Goal: Task Accomplishment & Management: Manage account settings

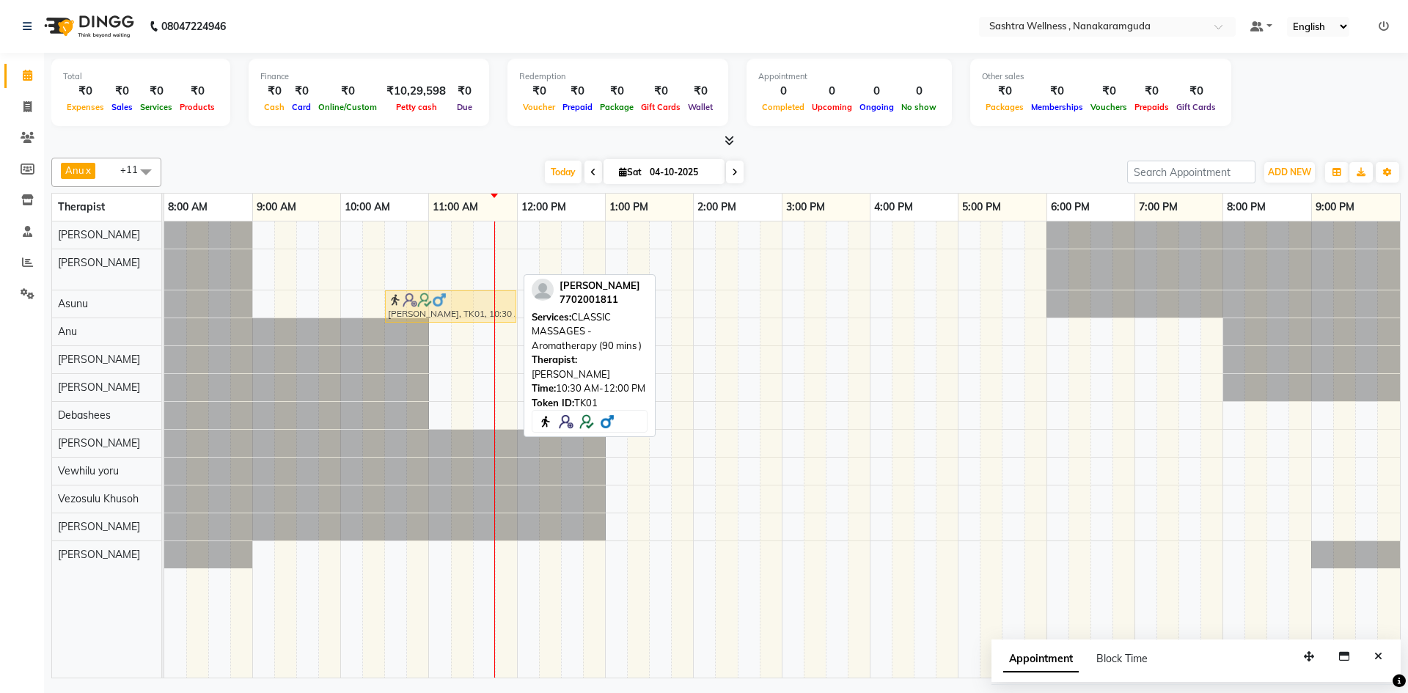
drag, startPoint x: 0, startPoint y: 0, endPoint x: 438, endPoint y: 296, distance: 528.8
click at [438, 296] on tbody "[PERSON_NAME], TK01, 10:30 AM-12:00 PM, CLASSIC MASSAGES -Aromatherapy (90 mins…" at bounding box center [782, 395] width 1236 height 347
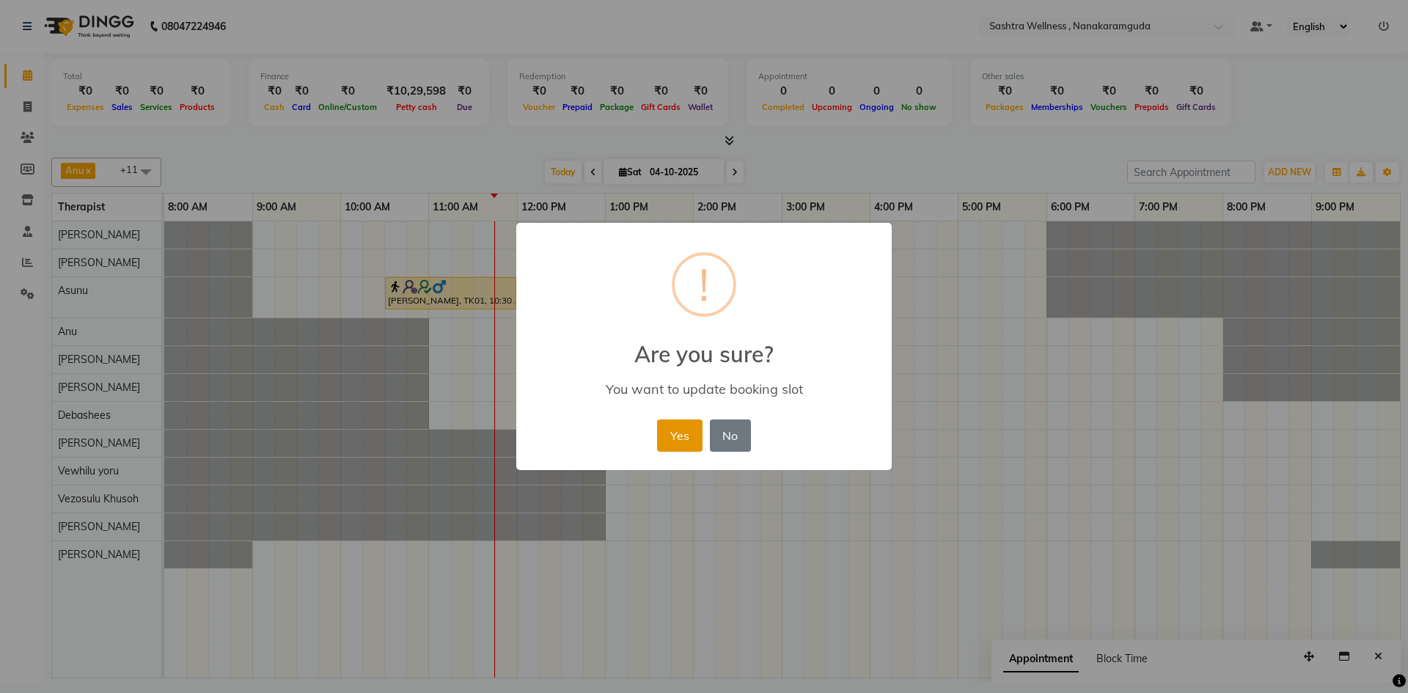
click at [671, 433] on button "Yes" at bounding box center [679, 436] width 45 height 32
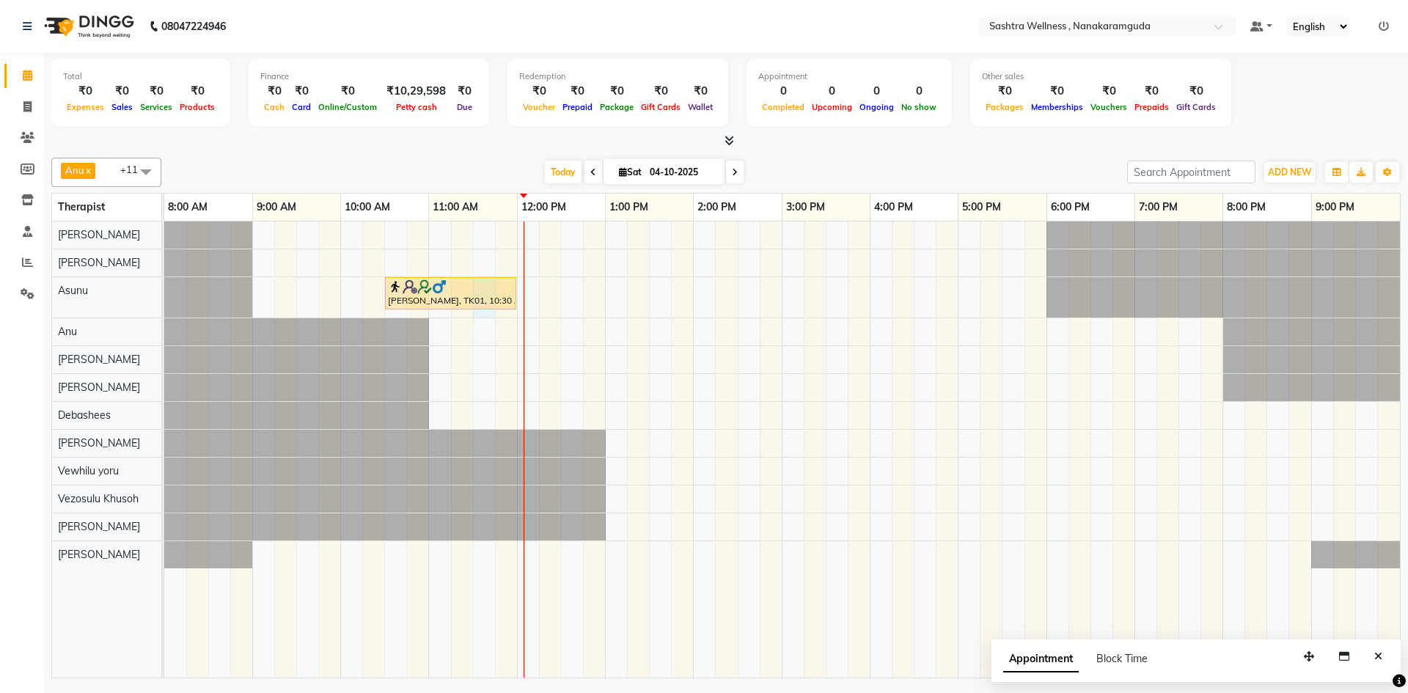
click at [476, 310] on div "Joga Rao, TK01, 10:30 AM-12:00 PM, CLASSIC MASSAGES -Aromatherapy (90 mins )" at bounding box center [451, 293] width 132 height 33
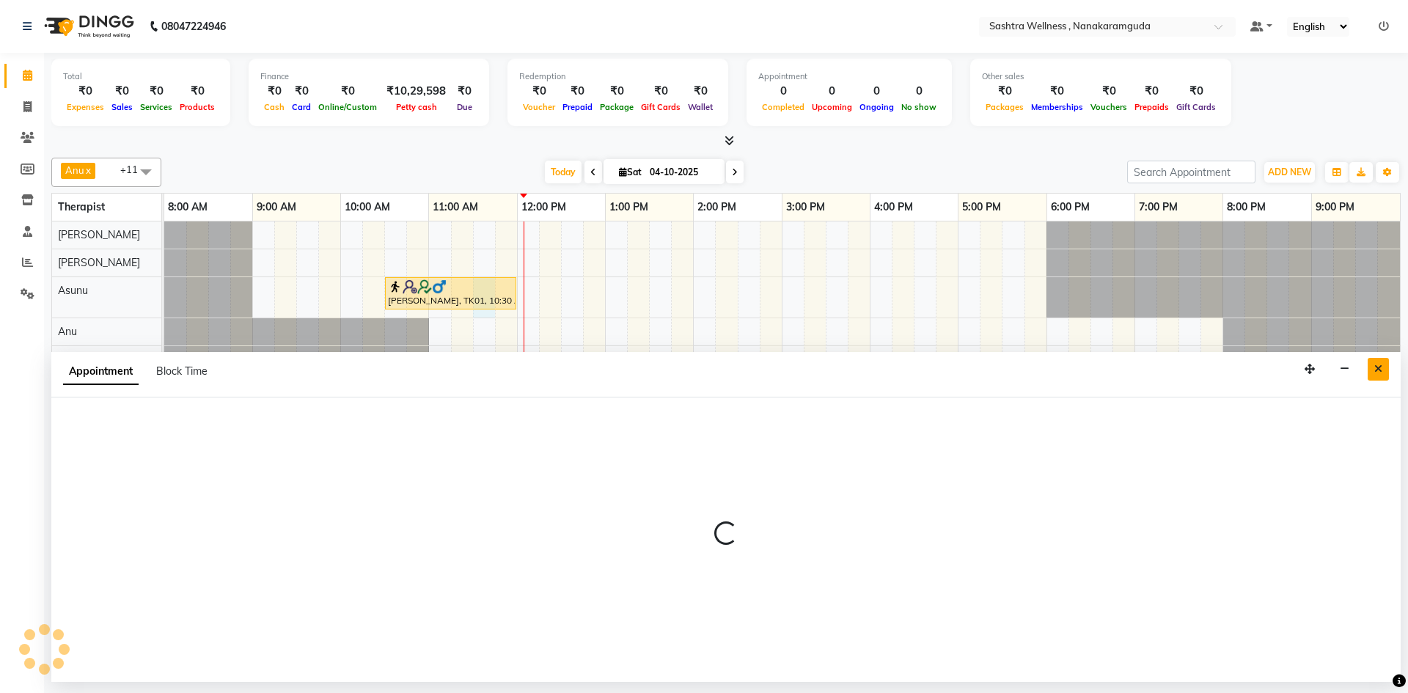
select select "92990"
select select "tentative"
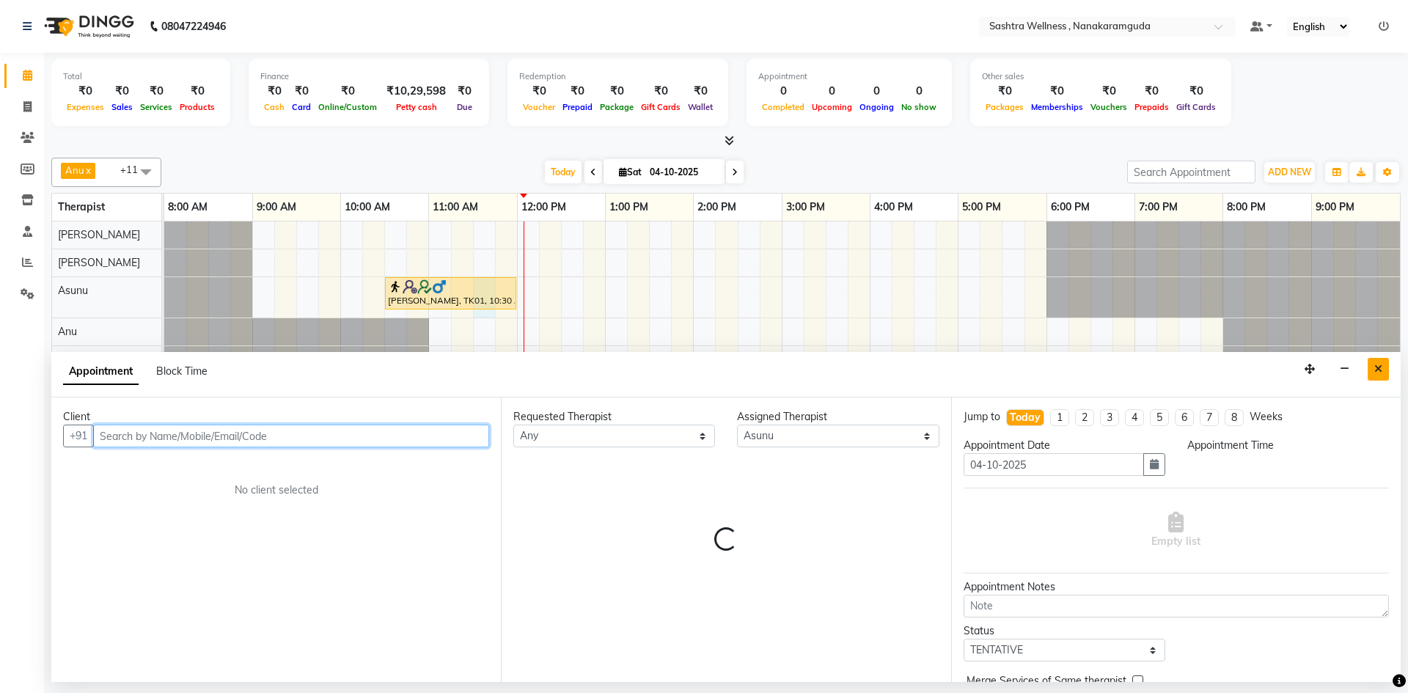
select select "690"
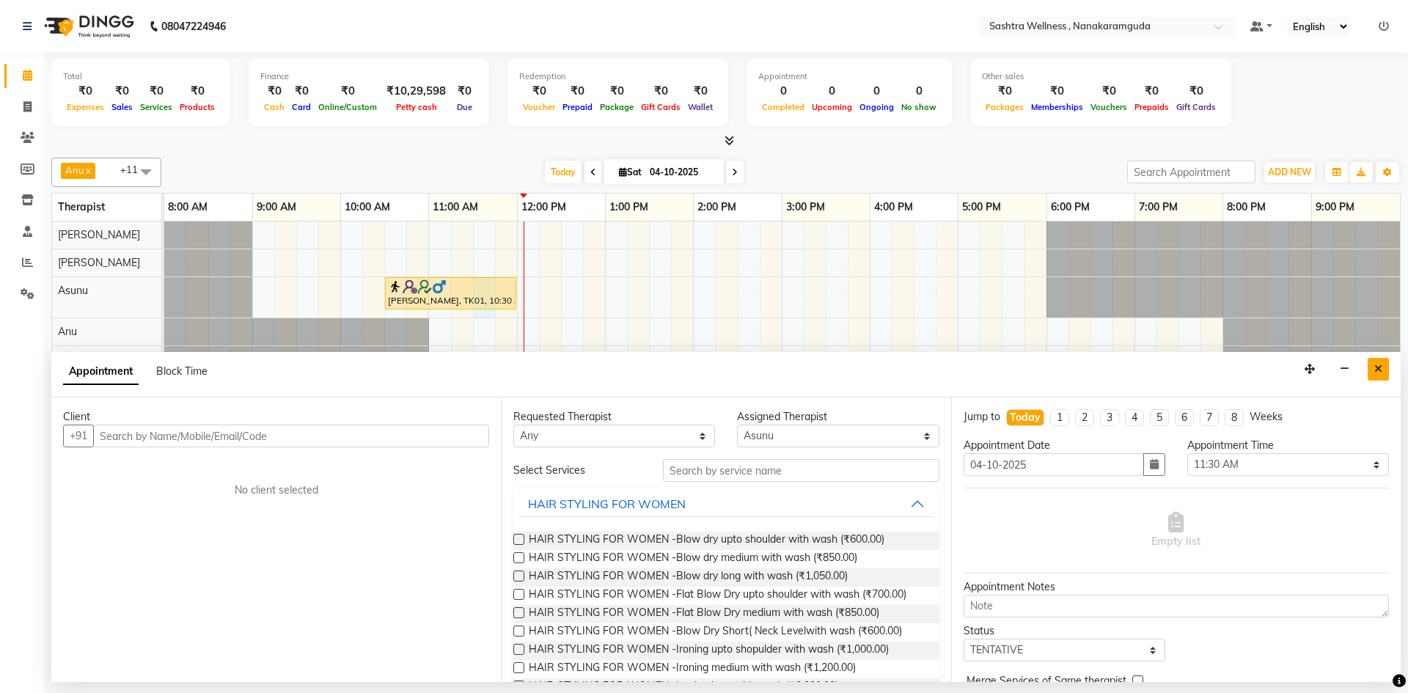
click at [1378, 371] on icon "Close" at bounding box center [1379, 369] width 8 height 10
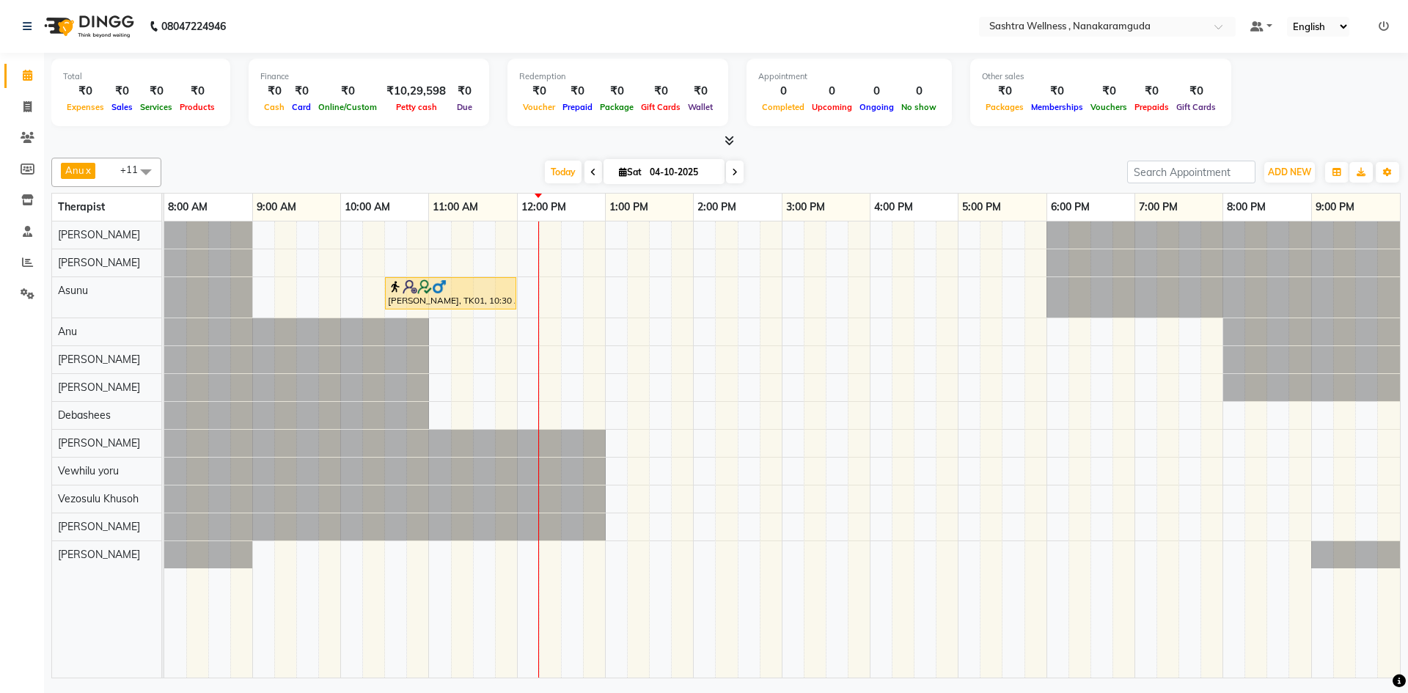
click at [594, 169] on span at bounding box center [594, 172] width 18 height 23
type input "03-10-2025"
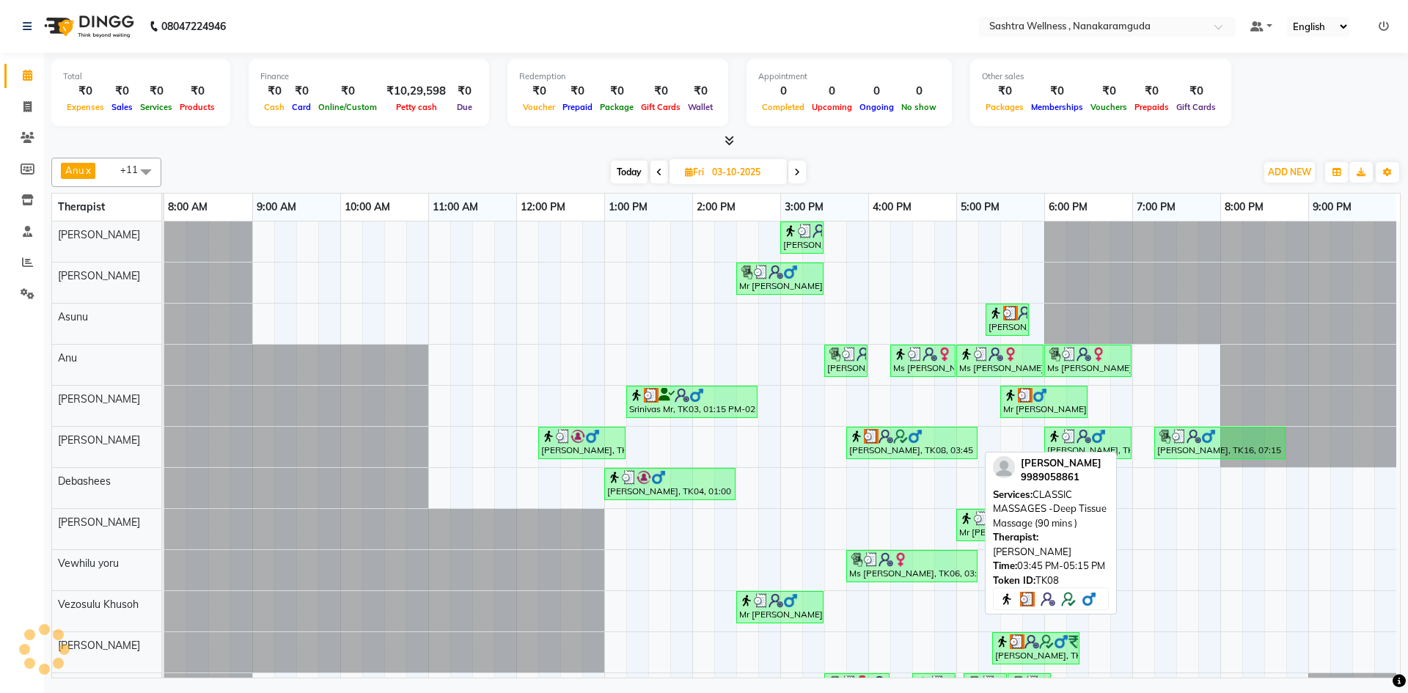
click at [909, 450] on div "Sai Ram, TK08, 03:45 PM-05:15 PM, CLASSIC MASSAGES -Deep Tissue Massage (90 min…" at bounding box center [912, 443] width 128 height 28
click at [897, 433] on img at bounding box center [901, 436] width 15 height 15
select select "3"
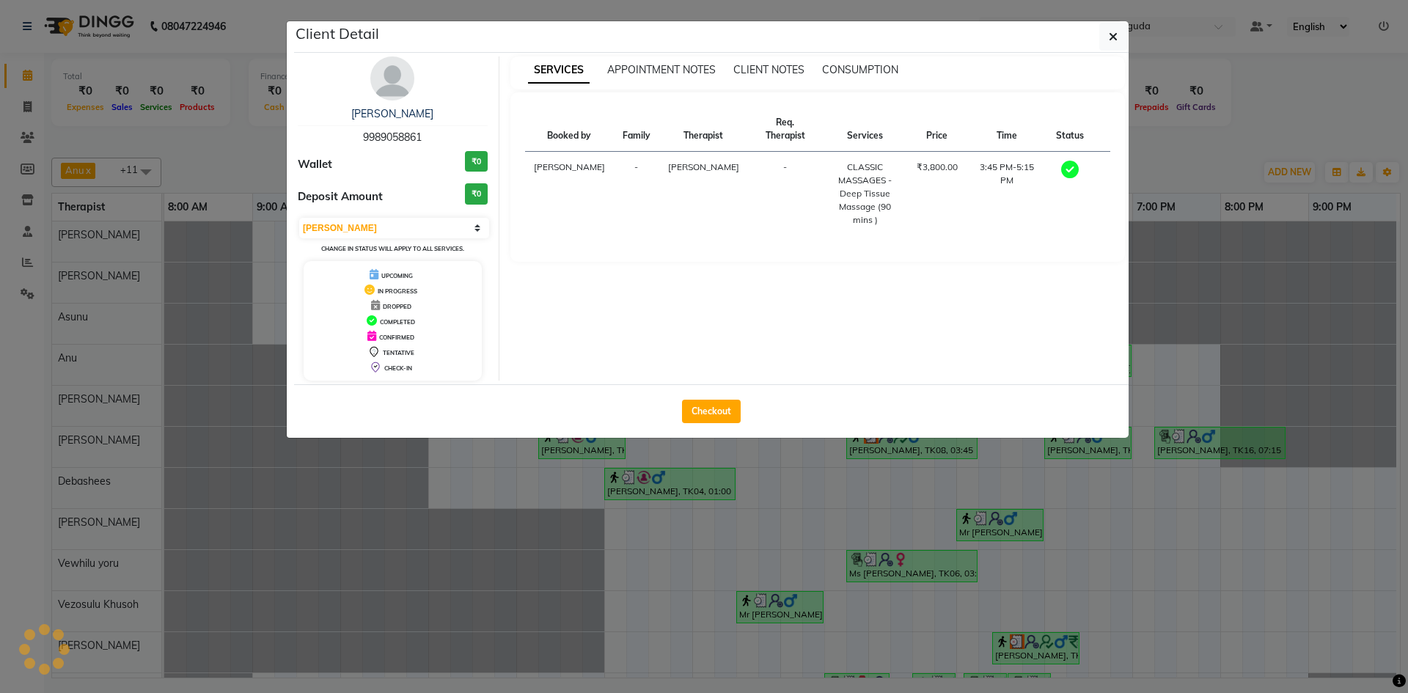
click at [897, 433] on ngb-modal-window "Client Detail Sai Ram 9989058861 Wallet ₹0 Deposit Amount ₹0 Select MARK DONE U…" at bounding box center [704, 346] width 1408 height 693
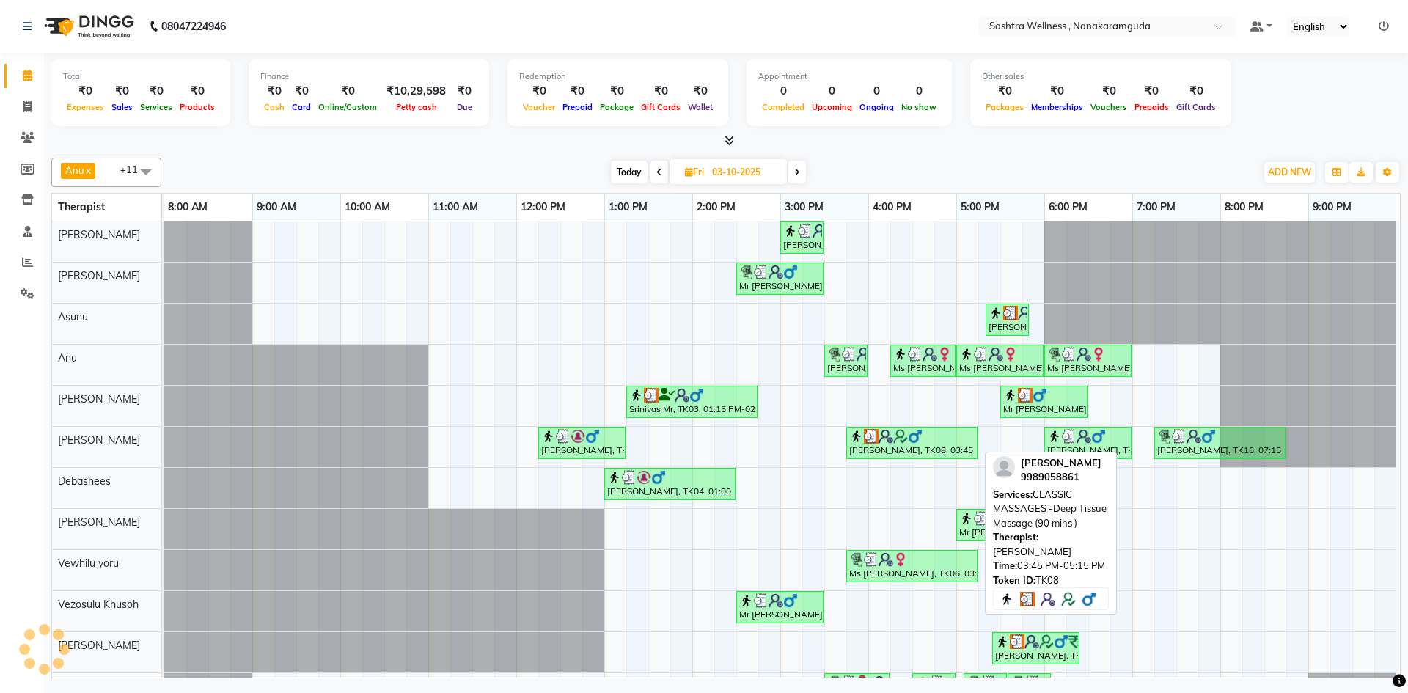
click at [897, 433] on img at bounding box center [901, 436] width 15 height 15
select select "3"
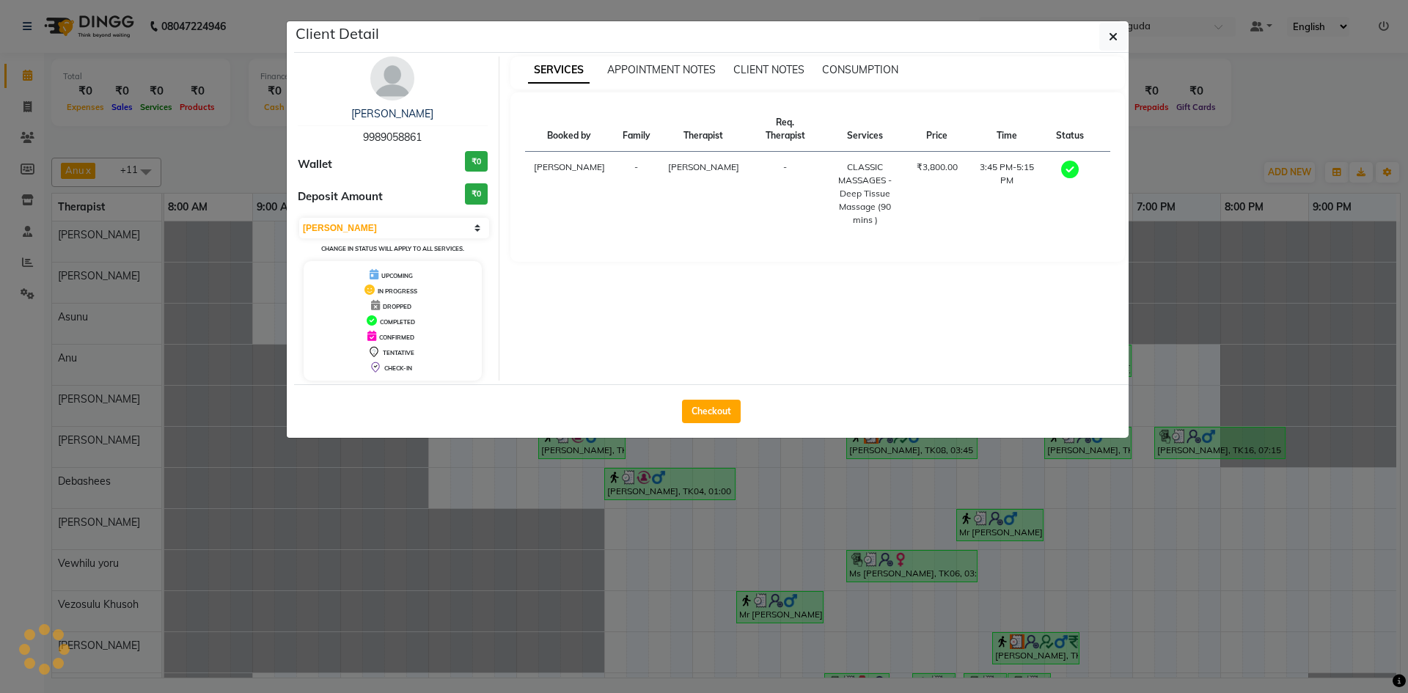
click at [376, 137] on span "9989058861" at bounding box center [392, 137] width 59 height 13
copy span "9989058861"
click at [1116, 33] on icon "button" at bounding box center [1113, 37] width 9 height 12
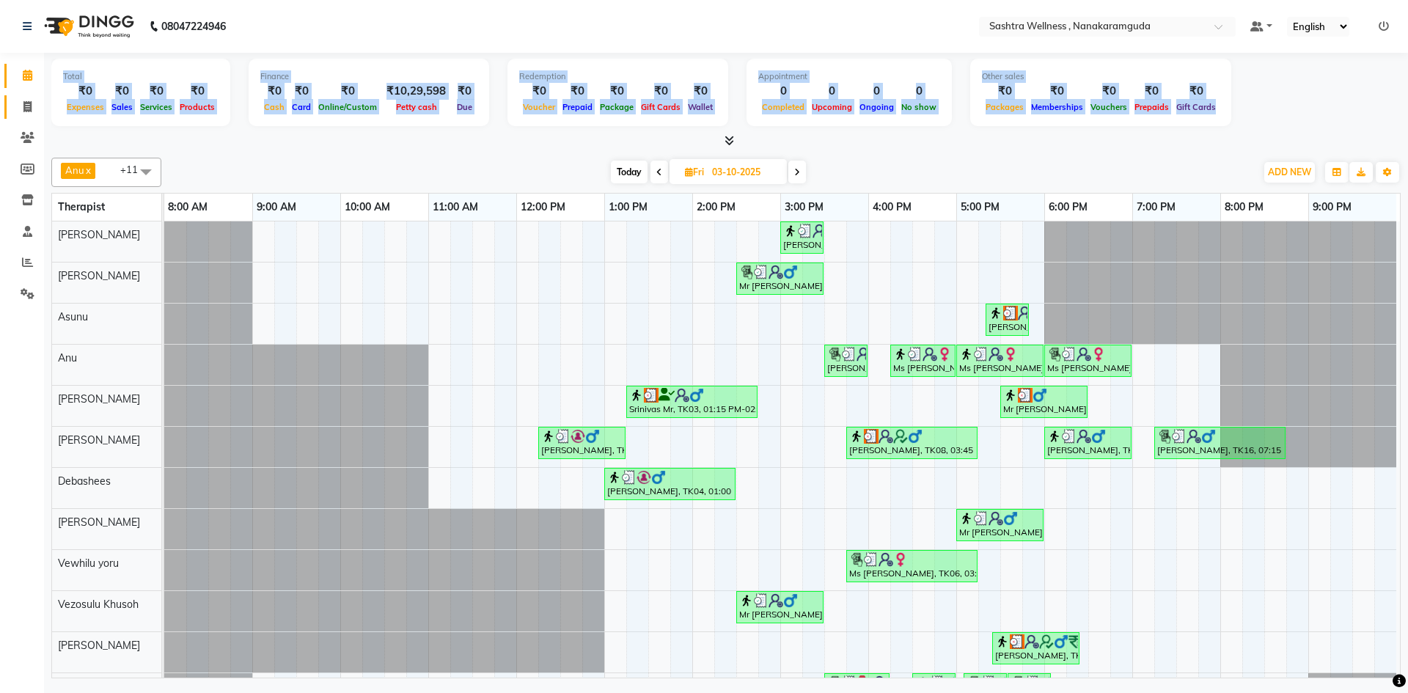
drag, startPoint x: 54, startPoint y: 153, endPoint x: 10, endPoint y: 106, distance: 64.9
click at [10, 106] on app-home "08047224946 Select Location × Sashtra Wellness , Nanakaramguda Default Panel My…" at bounding box center [704, 341] width 1408 height 682
click at [23, 125] on li "Clients" at bounding box center [22, 139] width 44 height 32
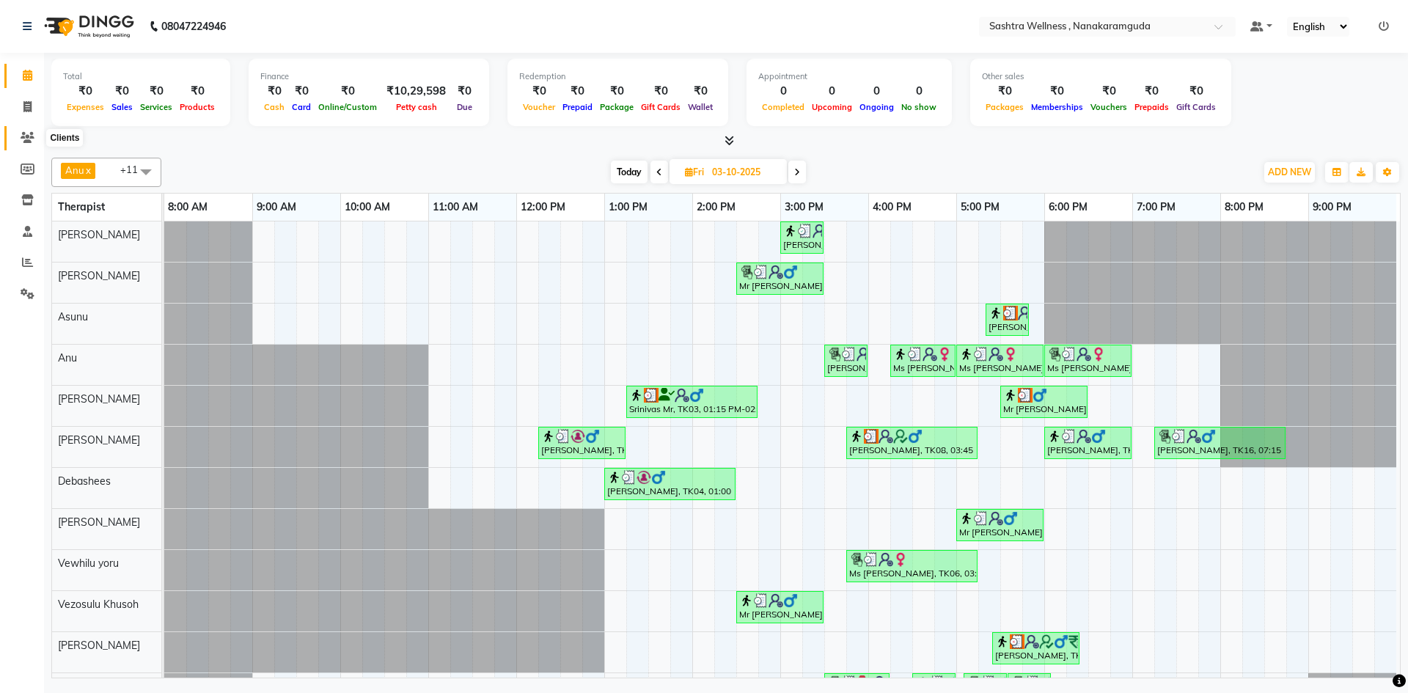
click at [37, 143] on span at bounding box center [28, 138] width 26 height 17
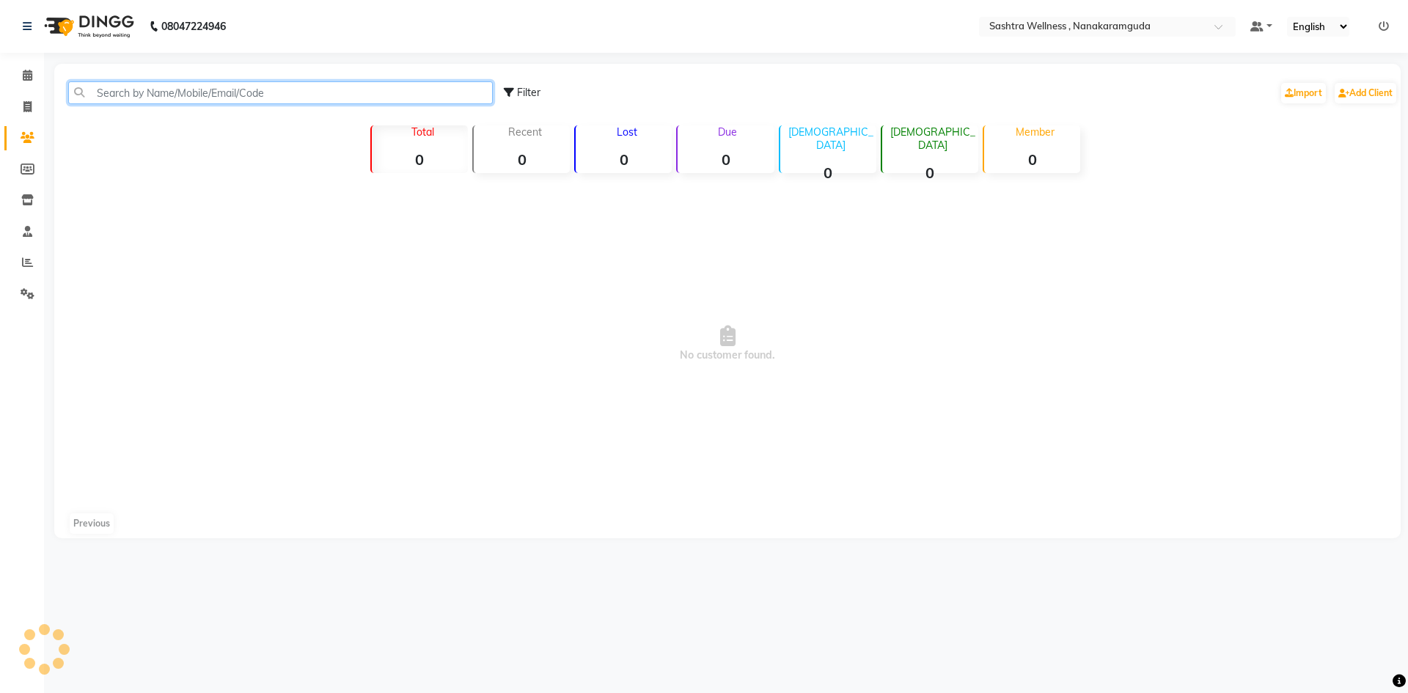
click at [192, 87] on input "text" at bounding box center [280, 92] width 425 height 23
paste input "9989058861"
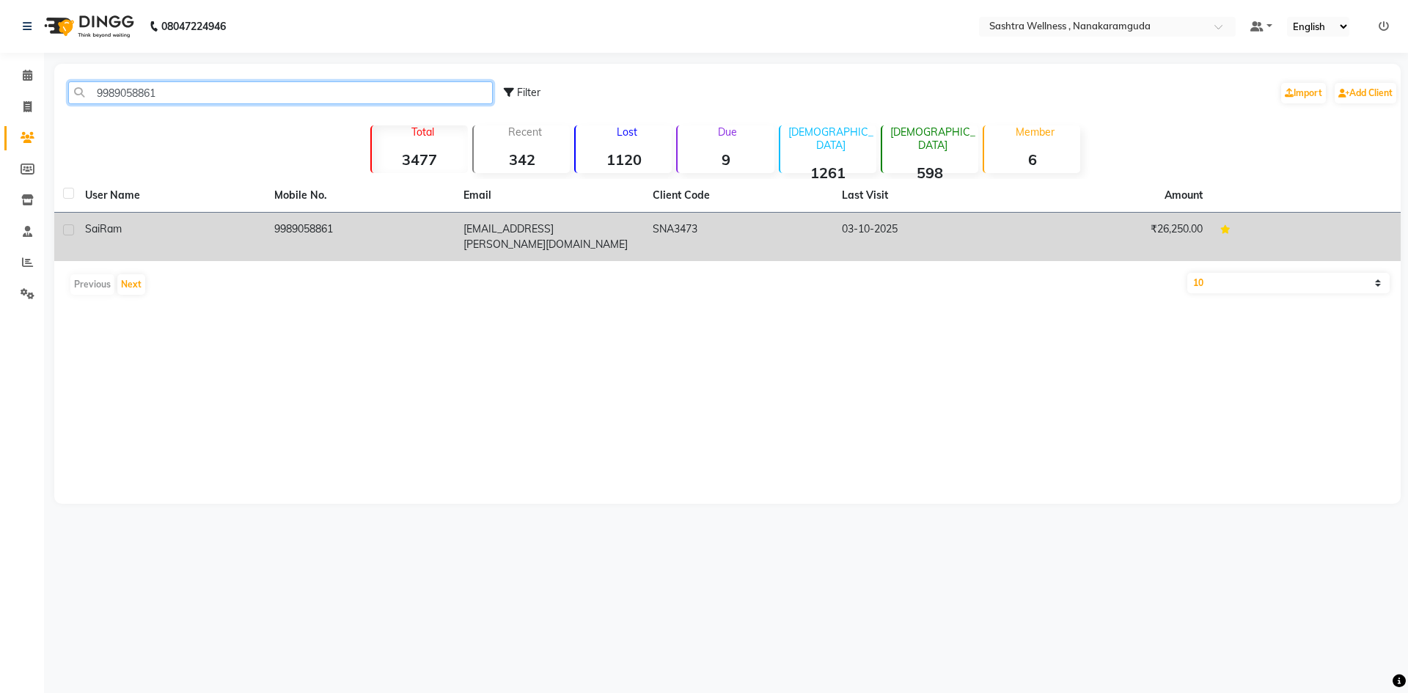
type input "9989058861"
click at [515, 229] on td "sv.sairamreddy@gmail.com" at bounding box center [549, 237] width 189 height 48
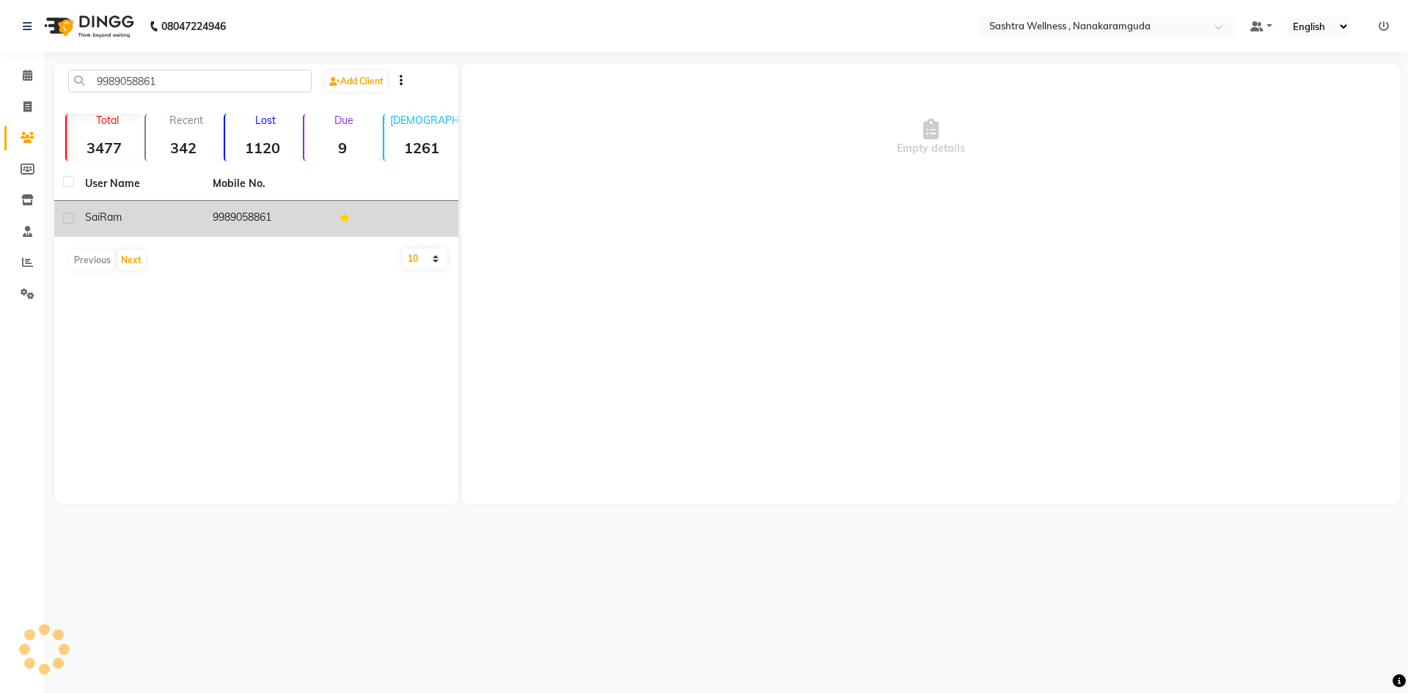
click at [233, 215] on td "9989058861" at bounding box center [268, 219] width 128 height 36
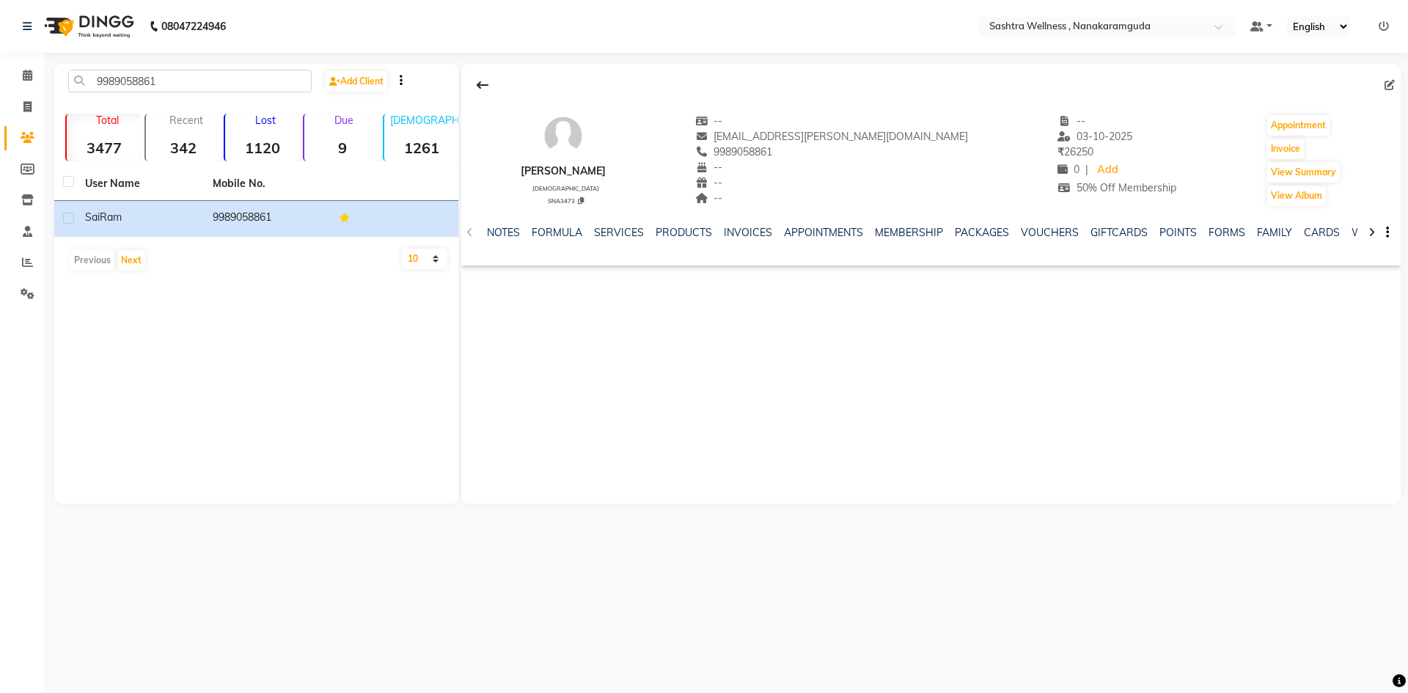
click at [886, 223] on div "NOTES FORMULA SERVICES PRODUCTS INVOICES APPOINTMENTS MEMBERSHIP PACKAGES VOUCH…" at bounding box center [931, 233] width 940 height 51
click at [891, 226] on link "MEMBERSHIP" at bounding box center [909, 232] width 68 height 13
click at [914, 227] on link "PACKAGES" at bounding box center [935, 232] width 54 height 13
click at [969, 235] on link "VOUCHERS" at bounding box center [991, 232] width 58 height 13
click at [1023, 232] on link "GIFTCARDS" at bounding box center [1048, 232] width 57 height 13
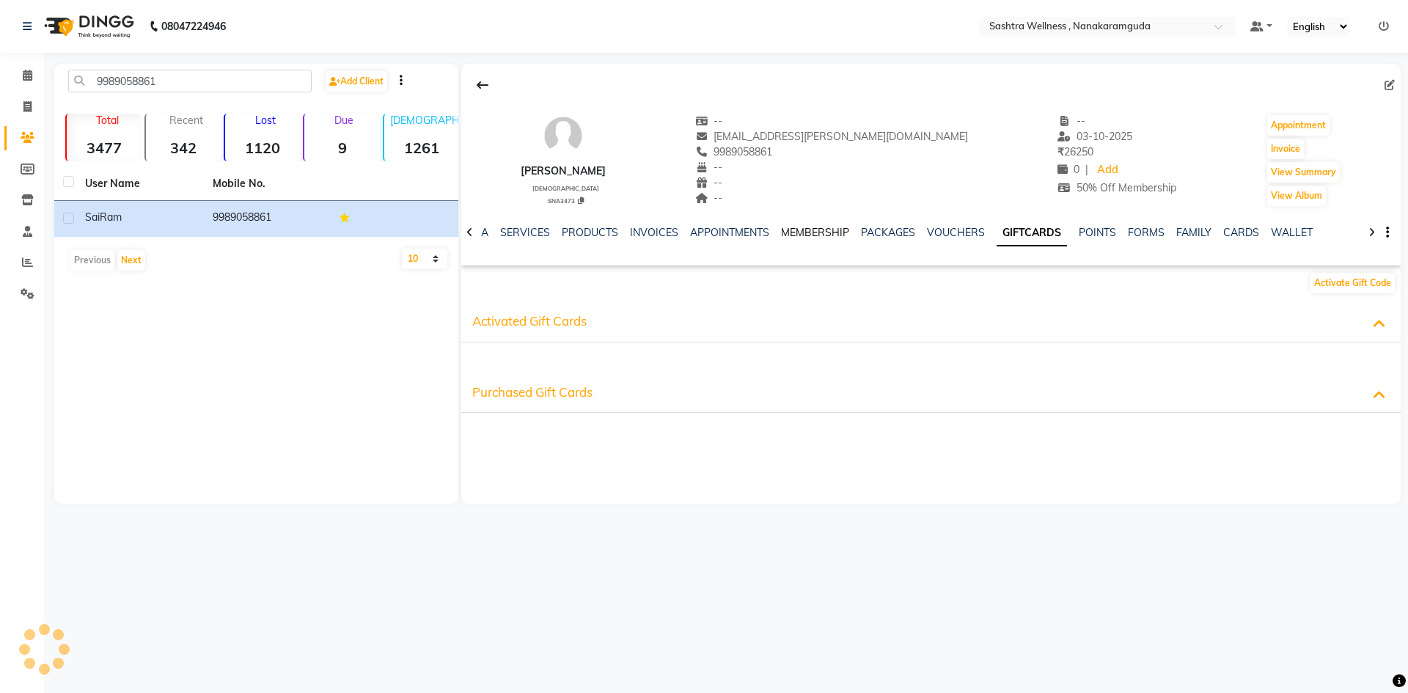
click at [827, 233] on link "MEMBERSHIP" at bounding box center [815, 232] width 68 height 13
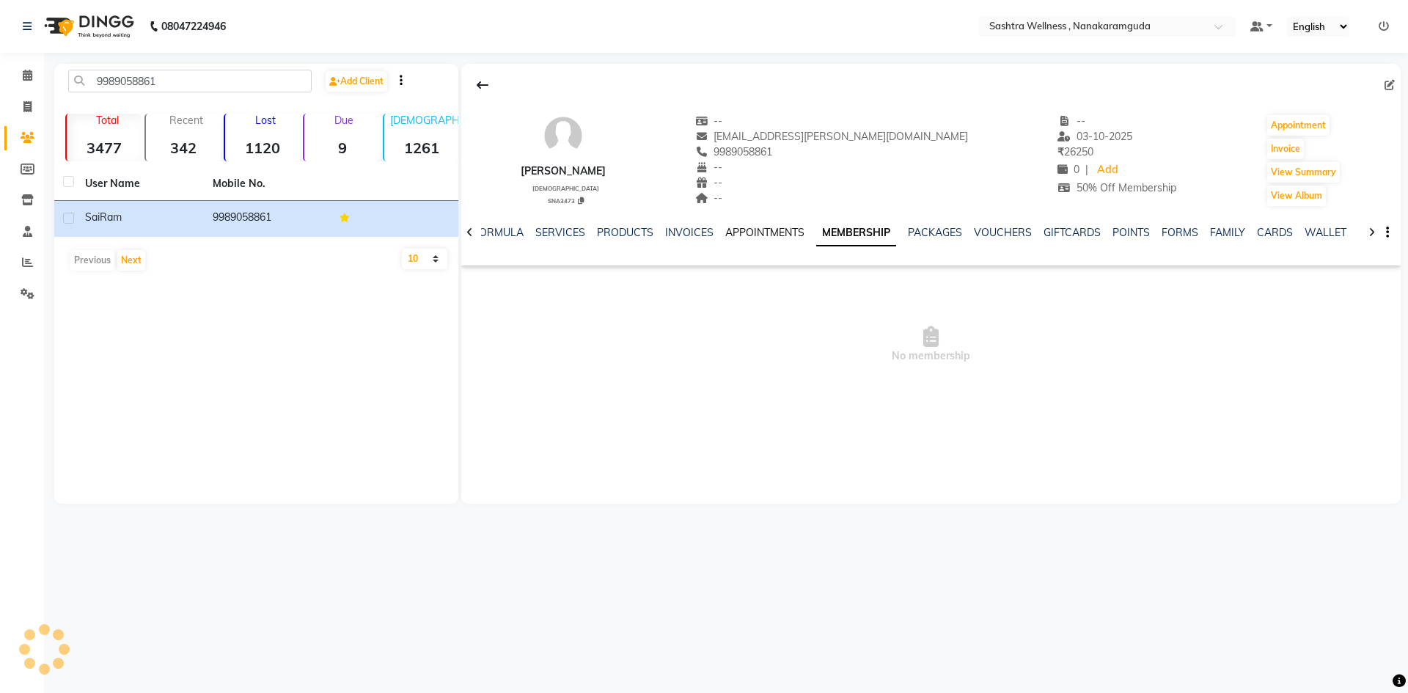
click at [734, 238] on link "APPOINTMENTS" at bounding box center [765, 232] width 79 height 13
click at [684, 238] on link "INVOICES" at bounding box center [701, 232] width 48 height 13
click at [645, 237] on link "PRODUCTS" at bounding box center [649, 232] width 56 height 13
click at [589, 237] on link "SERVICES" at bounding box center [596, 232] width 50 height 13
click at [530, 234] on link "FORMULA" at bounding box center [545, 232] width 51 height 13
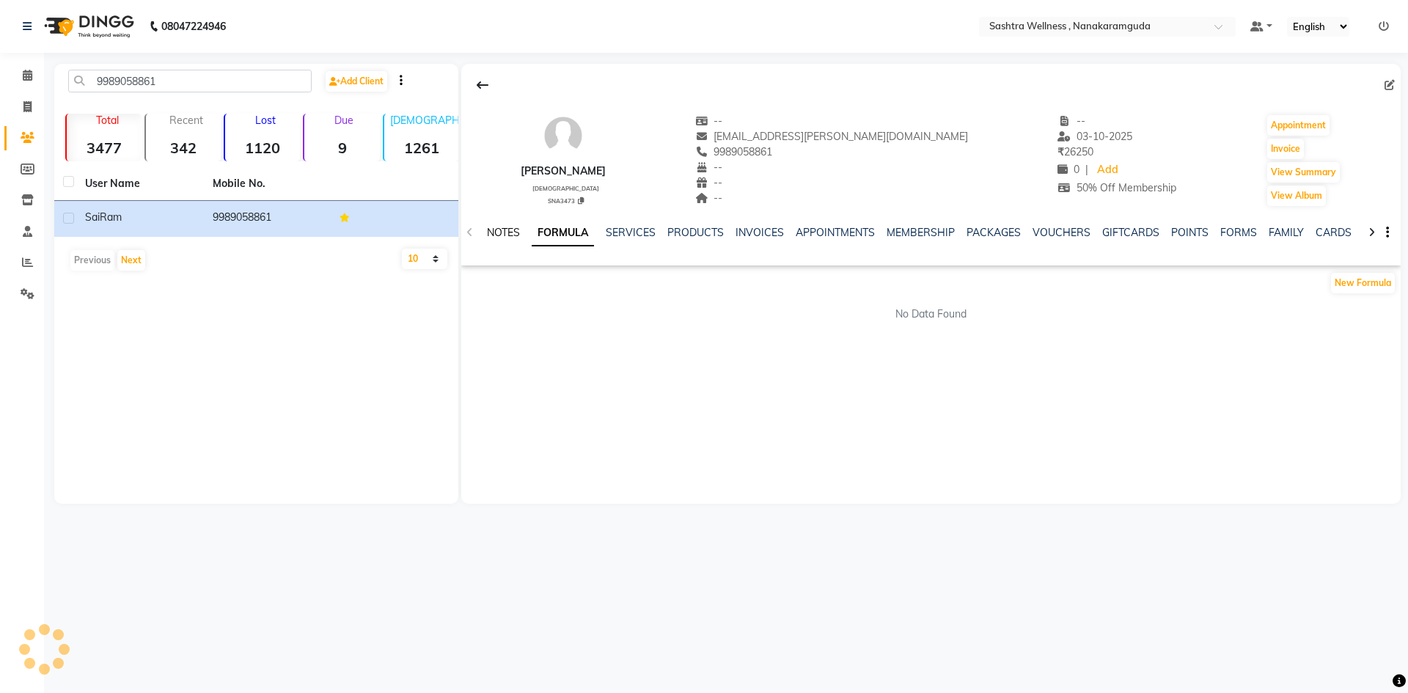
click at [497, 235] on link "NOTES" at bounding box center [503, 232] width 33 height 13
click at [847, 237] on link "APPOINTMENTS" at bounding box center [836, 232] width 79 height 13
click at [848, 234] on link "MEMBERSHIP" at bounding box center [877, 232] width 68 height 13
click at [908, 228] on link "PACKAGES" at bounding box center [935, 232] width 54 height 13
click at [1370, 231] on icon at bounding box center [1372, 232] width 7 height 10
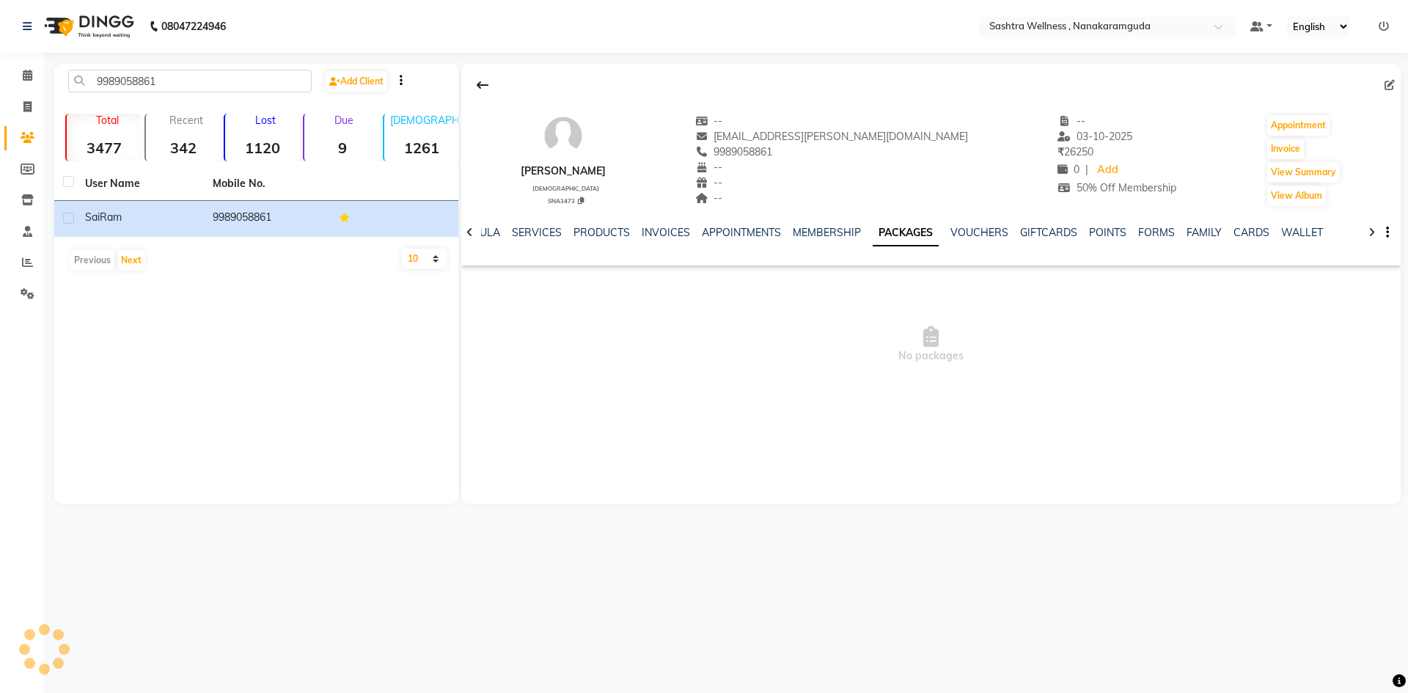
click at [1370, 231] on icon at bounding box center [1372, 232] width 7 height 10
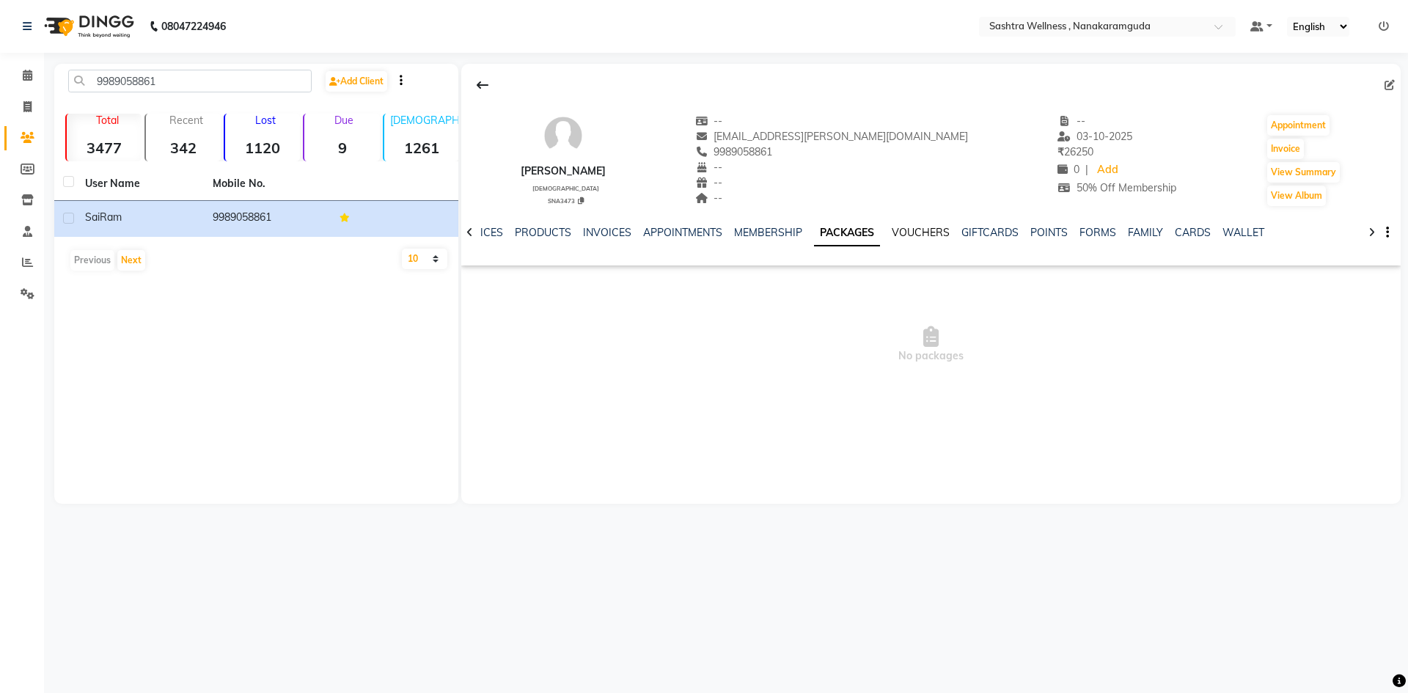
click at [892, 233] on link "VOUCHERS" at bounding box center [921, 232] width 58 height 13
click at [1255, 233] on link "CARDS" at bounding box center [1252, 232] width 36 height 13
click at [1255, 233] on ul "NOTES FORMULA SERVICES PRODUCTS INVOICES APPOINTMENTS MEMBERSHIP PACKAGES VOUCH…" at bounding box center [811, 232] width 931 height 15
click at [1241, 233] on link "WALLET" at bounding box center [1245, 232] width 42 height 13
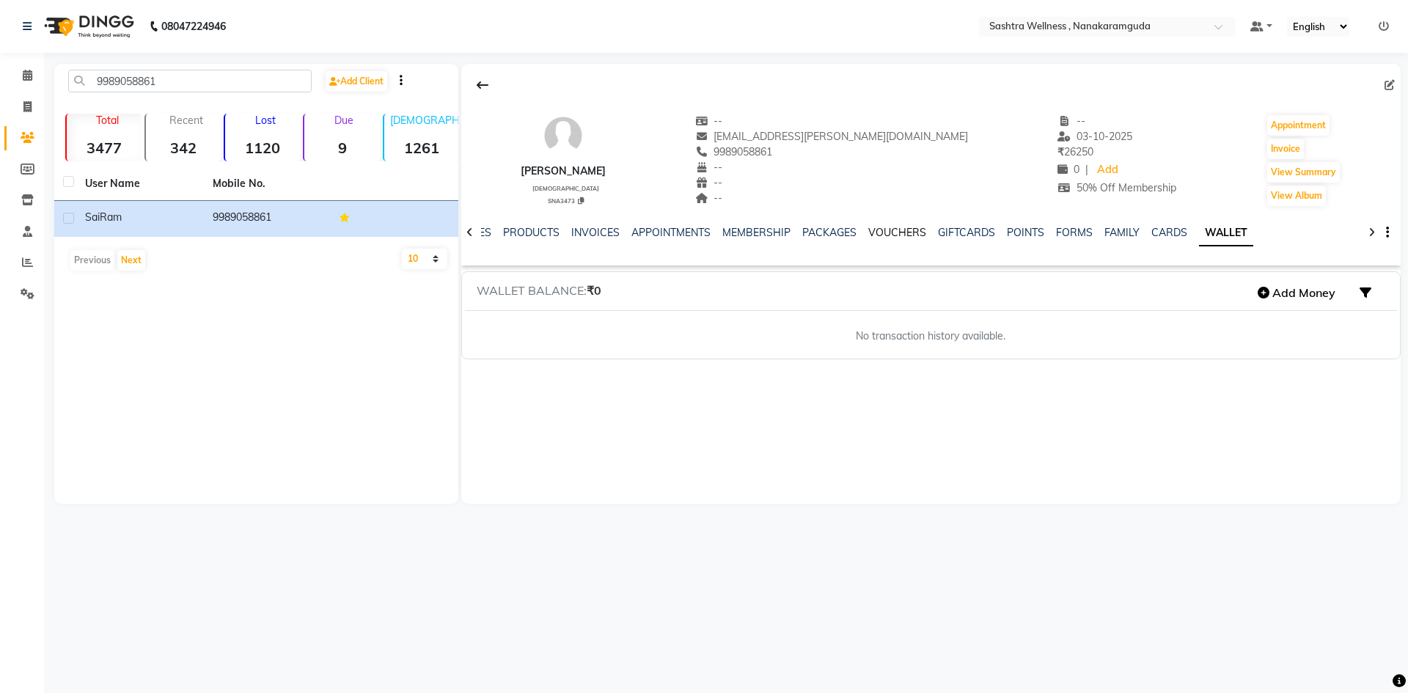
click at [903, 235] on link "VOUCHERS" at bounding box center [898, 232] width 58 height 13
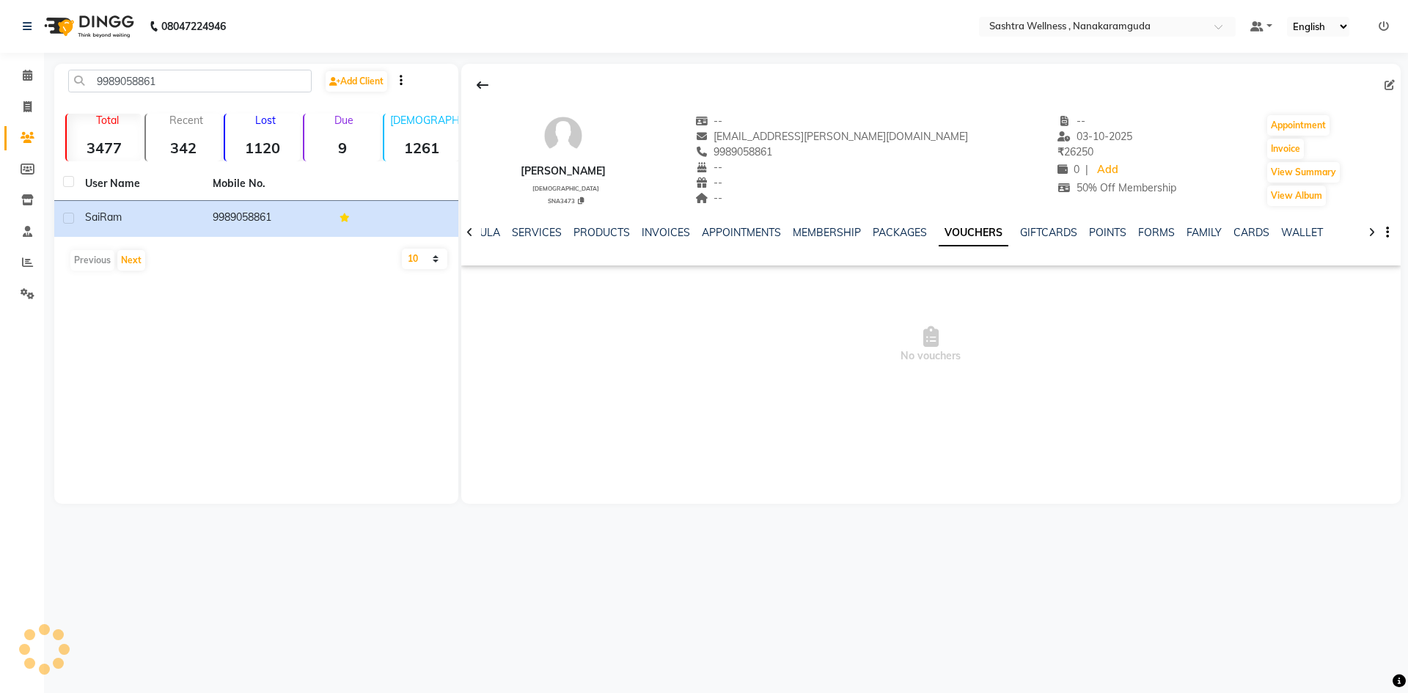
click at [805, 249] on div "NOTES FORMULA SERVICES PRODUCTS INVOICES APPOINTMENTS MEMBERSHIP PACKAGES VOUCH…" at bounding box center [913, 238] width 853 height 27
click at [836, 233] on link "MEMBERSHIP" at bounding box center [827, 232] width 68 height 13
click at [777, 235] on link "APPOINTMENTS" at bounding box center [765, 232] width 79 height 13
click at [713, 233] on link "INVOICES" at bounding box center [701, 232] width 48 height 13
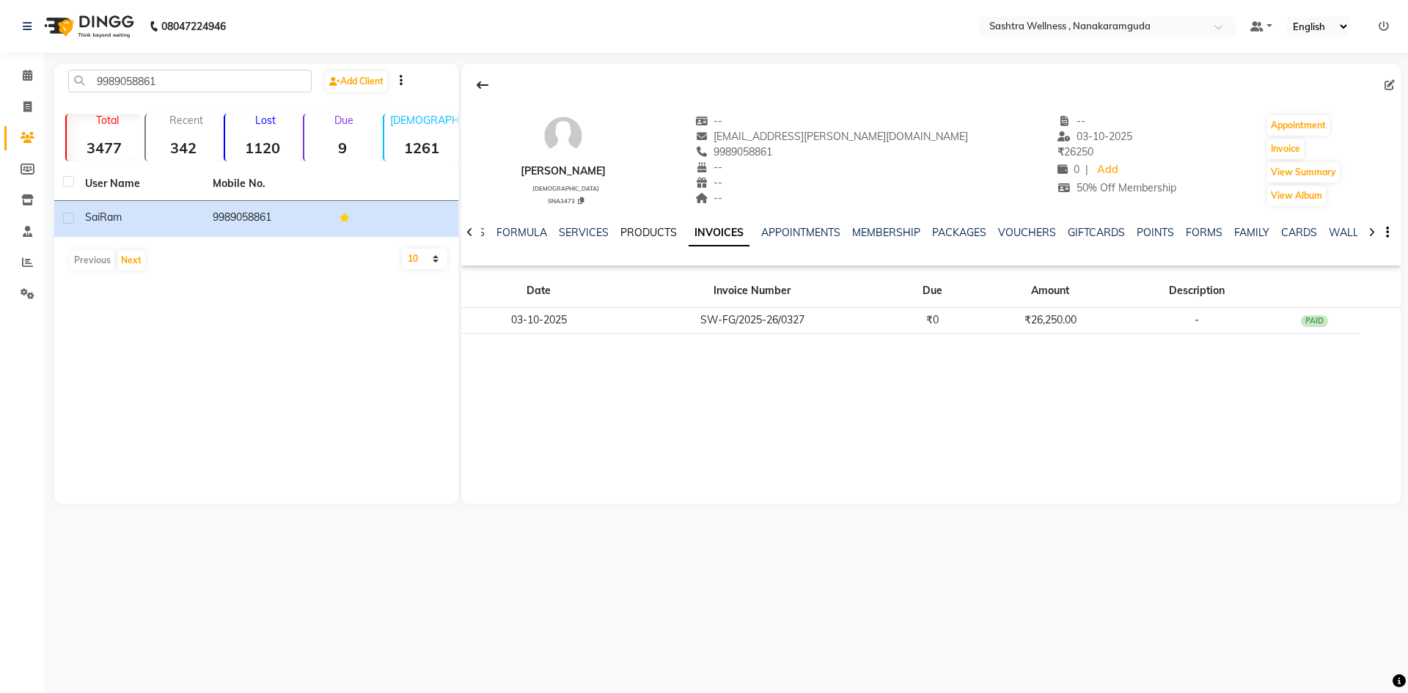
click at [641, 238] on link "PRODUCTS" at bounding box center [649, 232] width 56 height 13
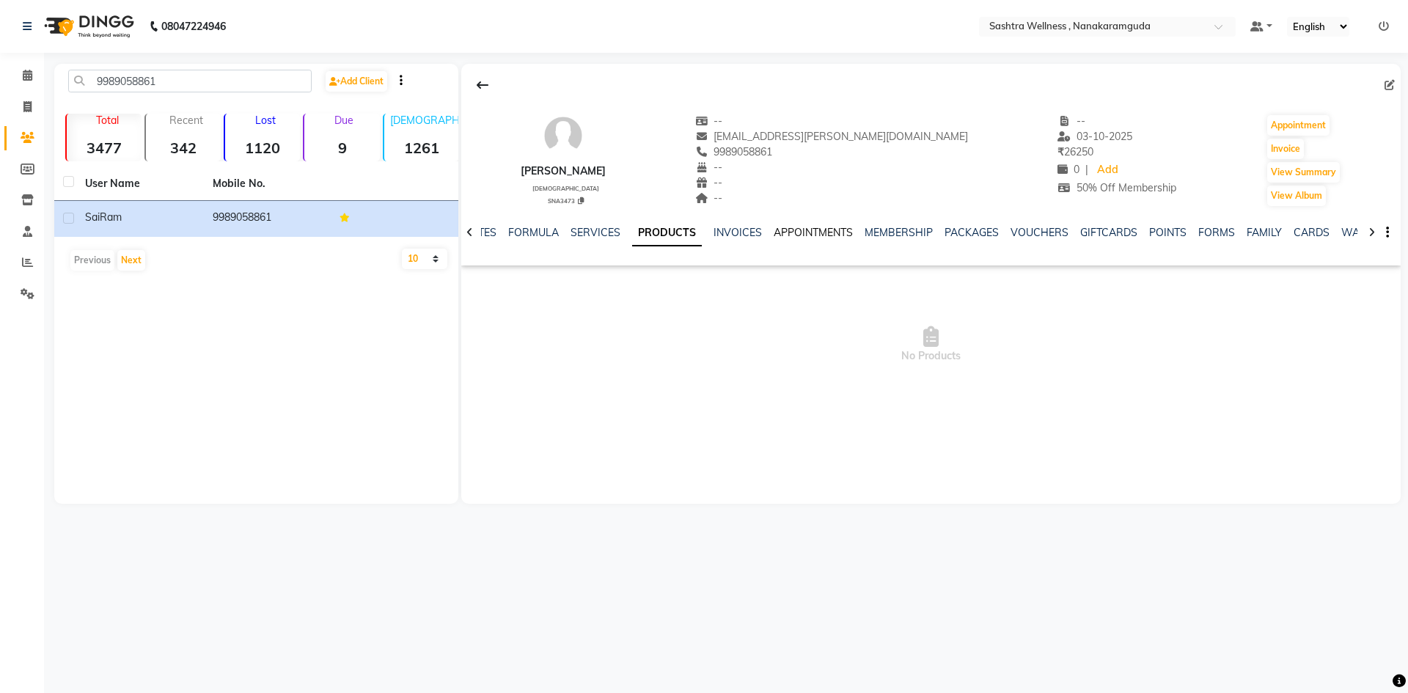
click at [790, 233] on link "APPOINTMENTS" at bounding box center [813, 232] width 79 height 13
click at [718, 237] on link "INVOICES" at bounding box center [701, 232] width 48 height 13
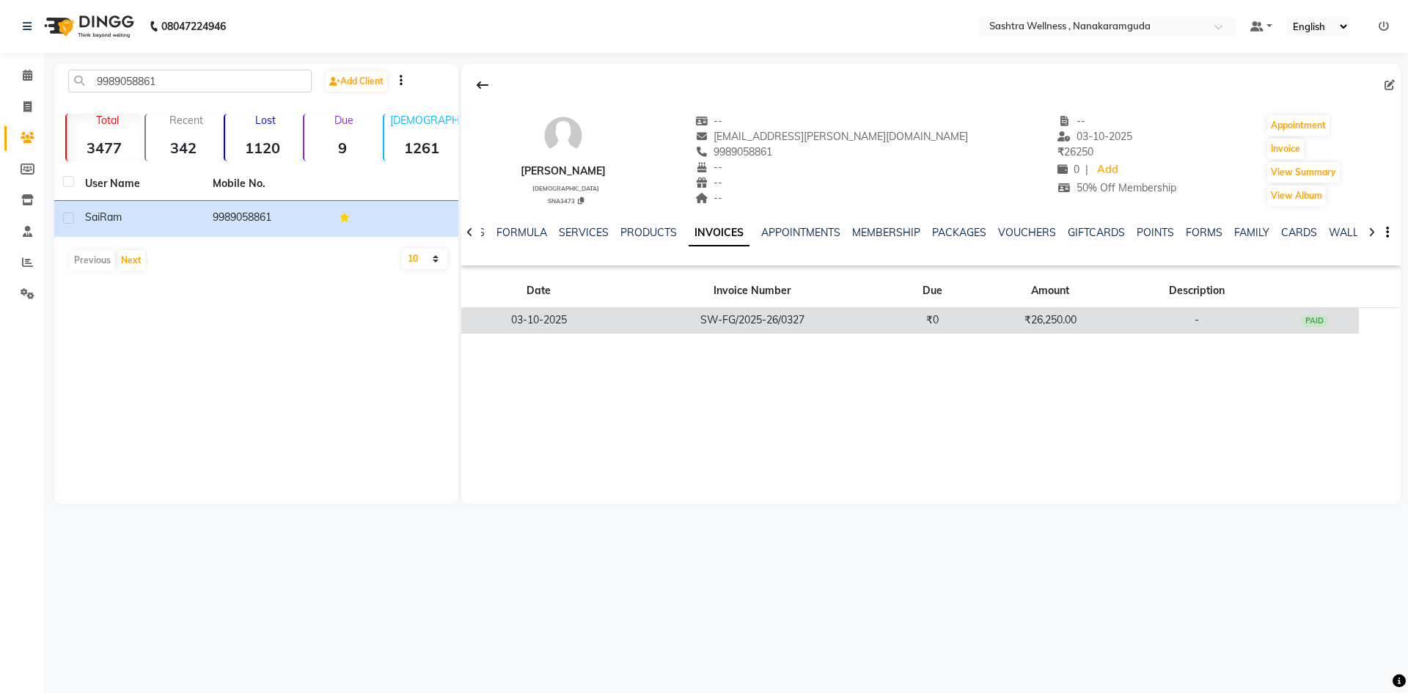
click at [924, 317] on td "₹0" at bounding box center [932, 321] width 89 height 26
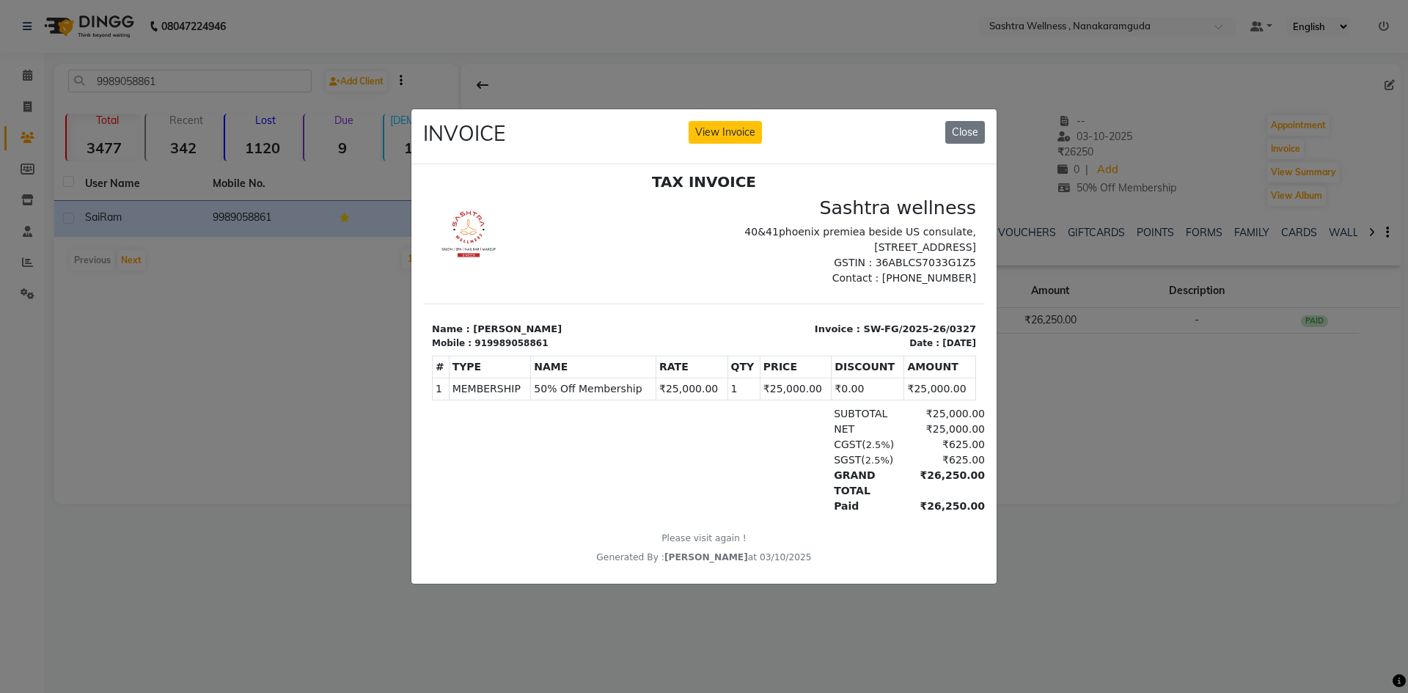
scroll to position [12, 0]
click at [976, 133] on button "Close" at bounding box center [966, 132] width 40 height 23
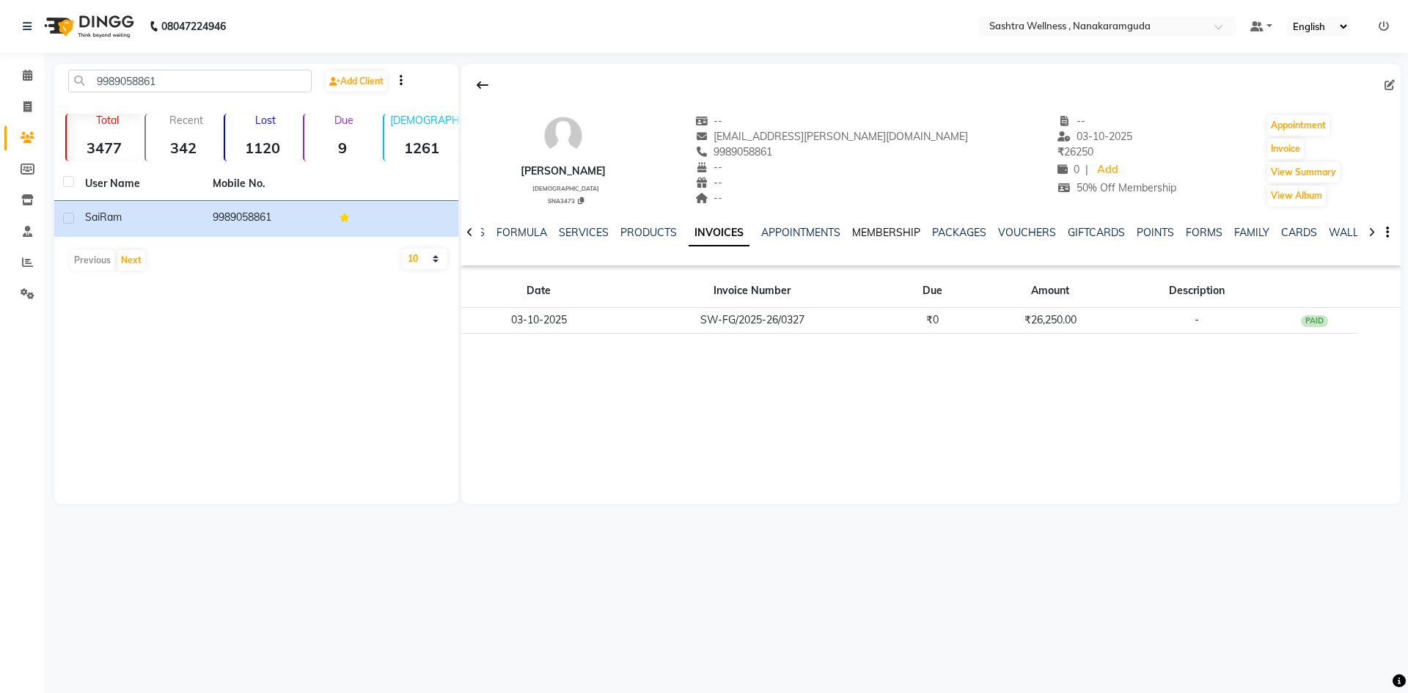
click at [874, 229] on link "MEMBERSHIP" at bounding box center [886, 232] width 68 height 13
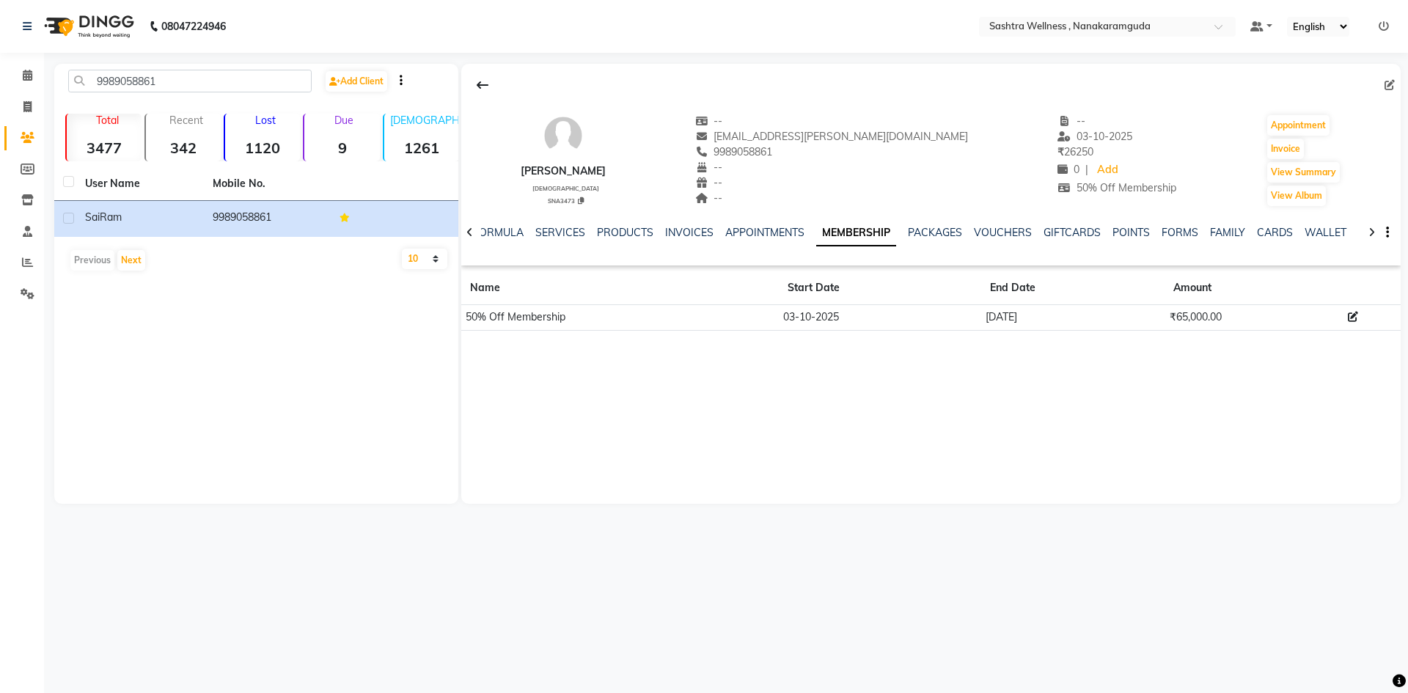
click at [1353, 318] on icon at bounding box center [1353, 317] width 10 height 10
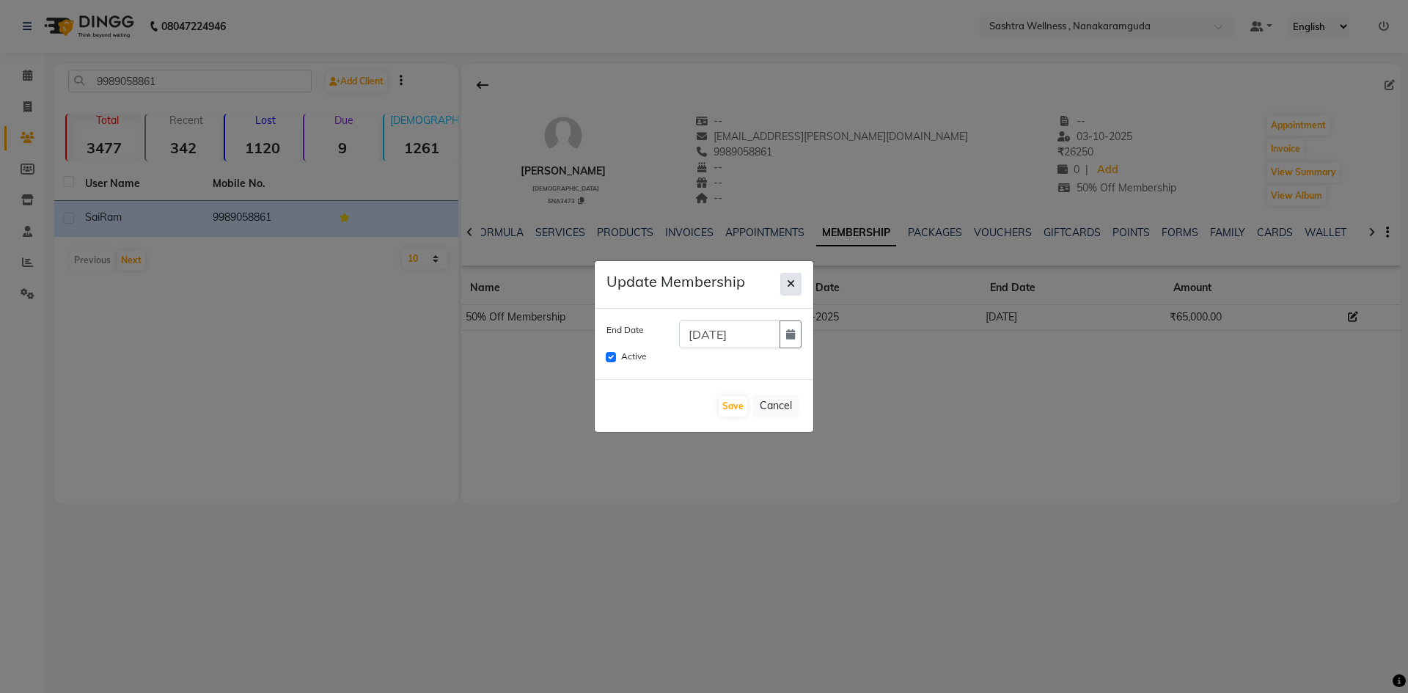
click at [789, 286] on icon "button" at bounding box center [791, 284] width 8 height 10
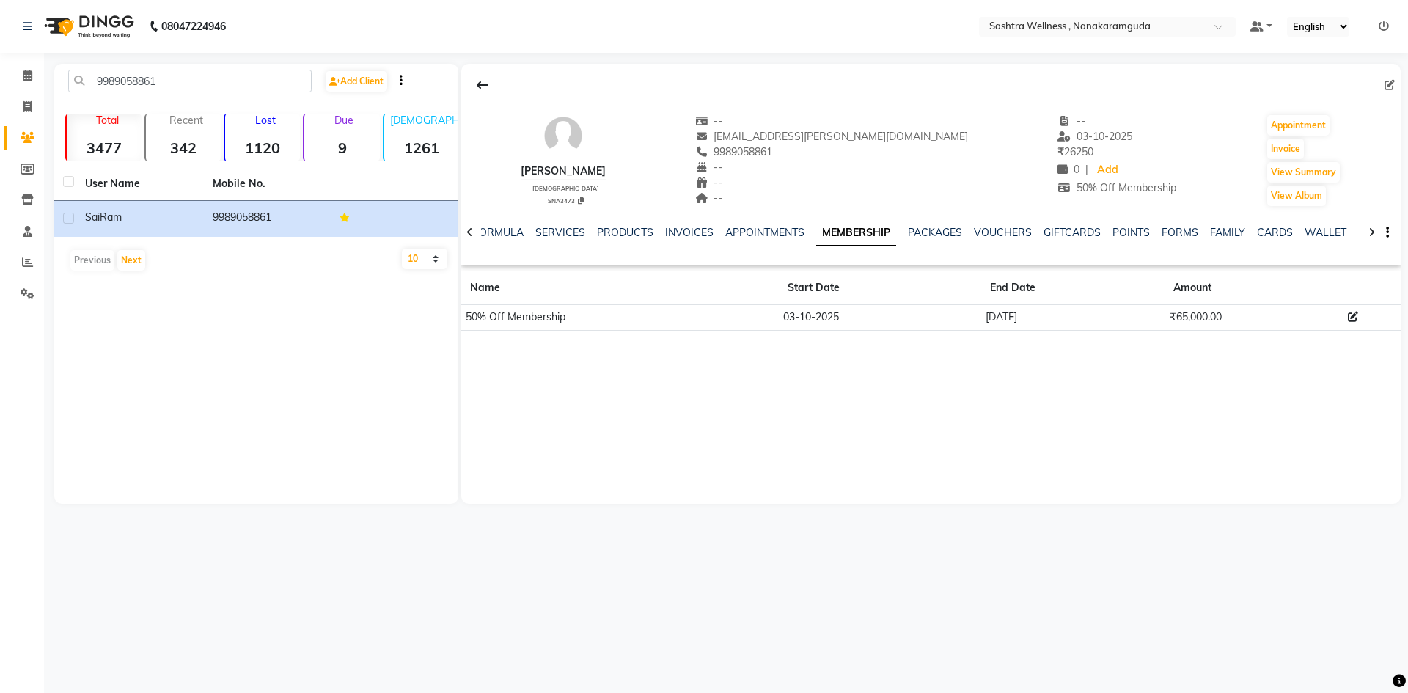
checkbox input "false"
drag, startPoint x: 28, startPoint y: 75, endPoint x: 33, endPoint y: 87, distance: 12.8
click at [28, 75] on icon at bounding box center [28, 75] width 10 height 11
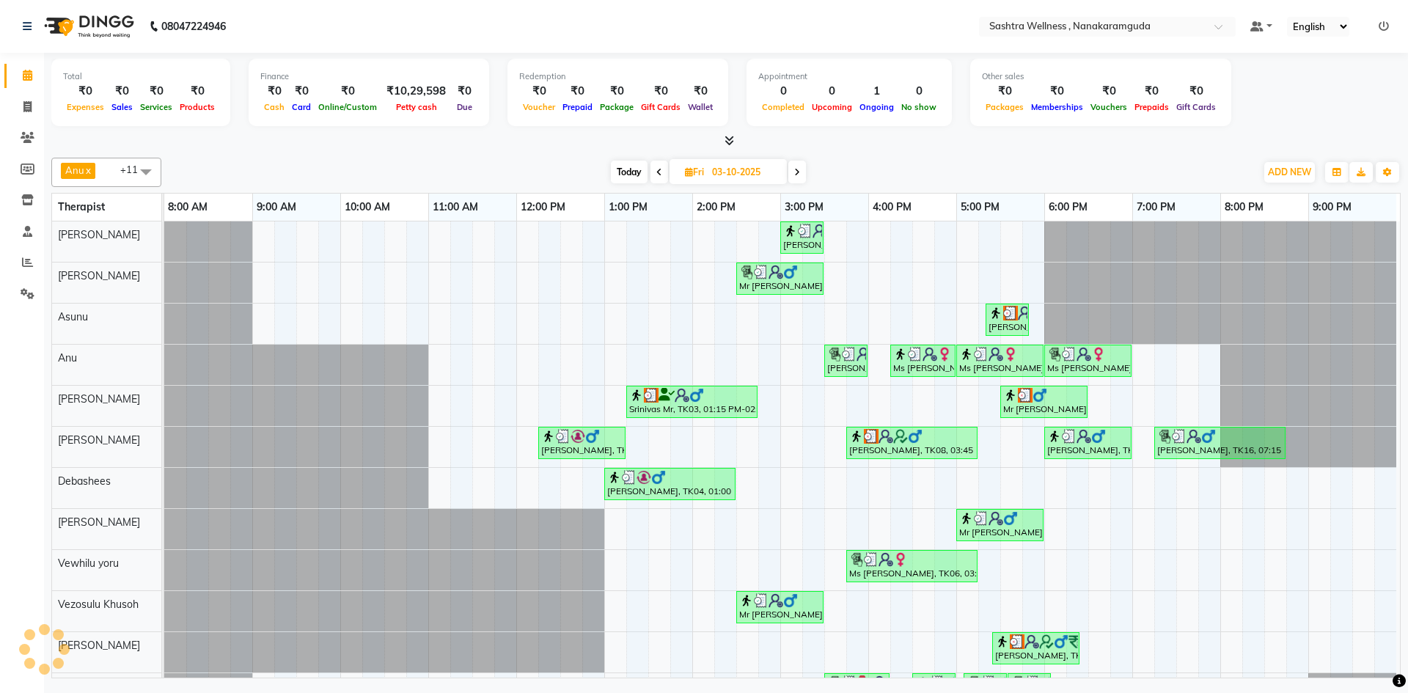
click at [801, 167] on span at bounding box center [798, 172] width 18 height 23
type input "04-10-2025"
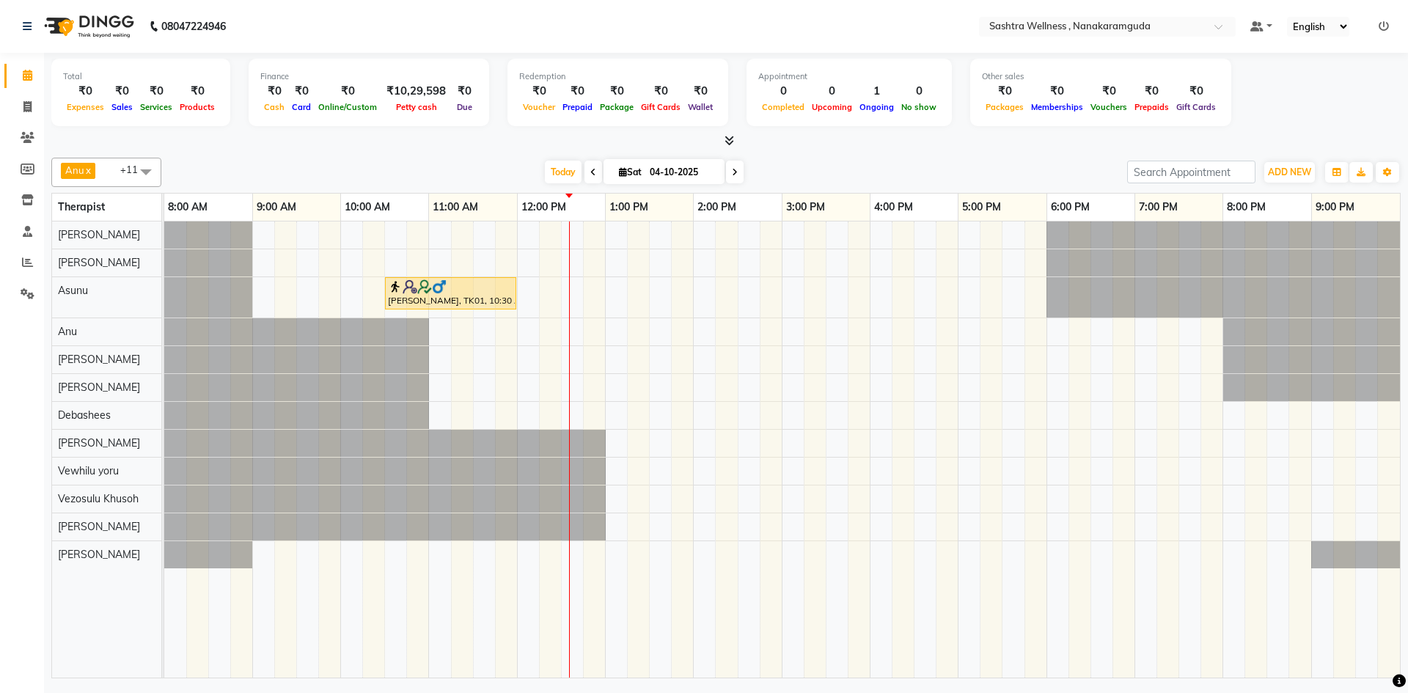
click at [783, 236] on div "Joga Rao, TK01, 10:30 AM-12:00 PM, CLASSIC MASSAGES -Aromatherapy (90 mins )" at bounding box center [782, 450] width 1236 height 456
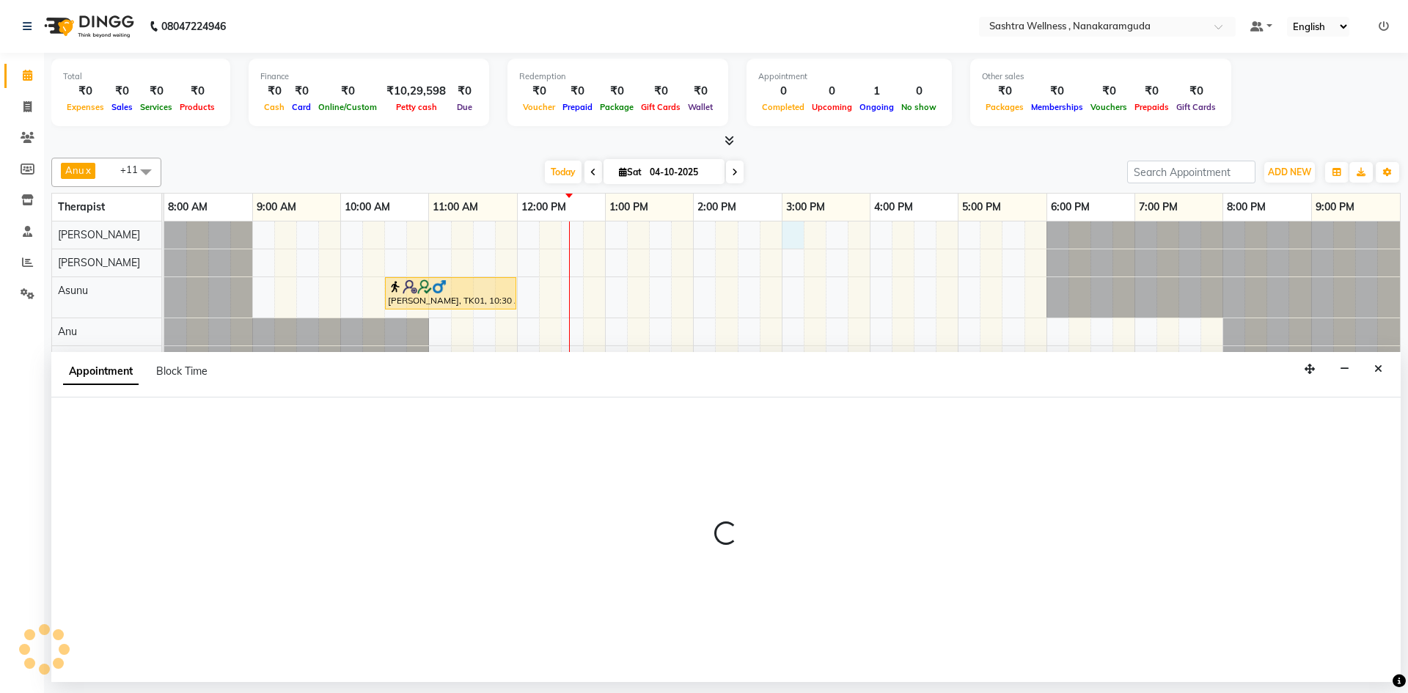
select select "92983"
select select "900"
select select "tentative"
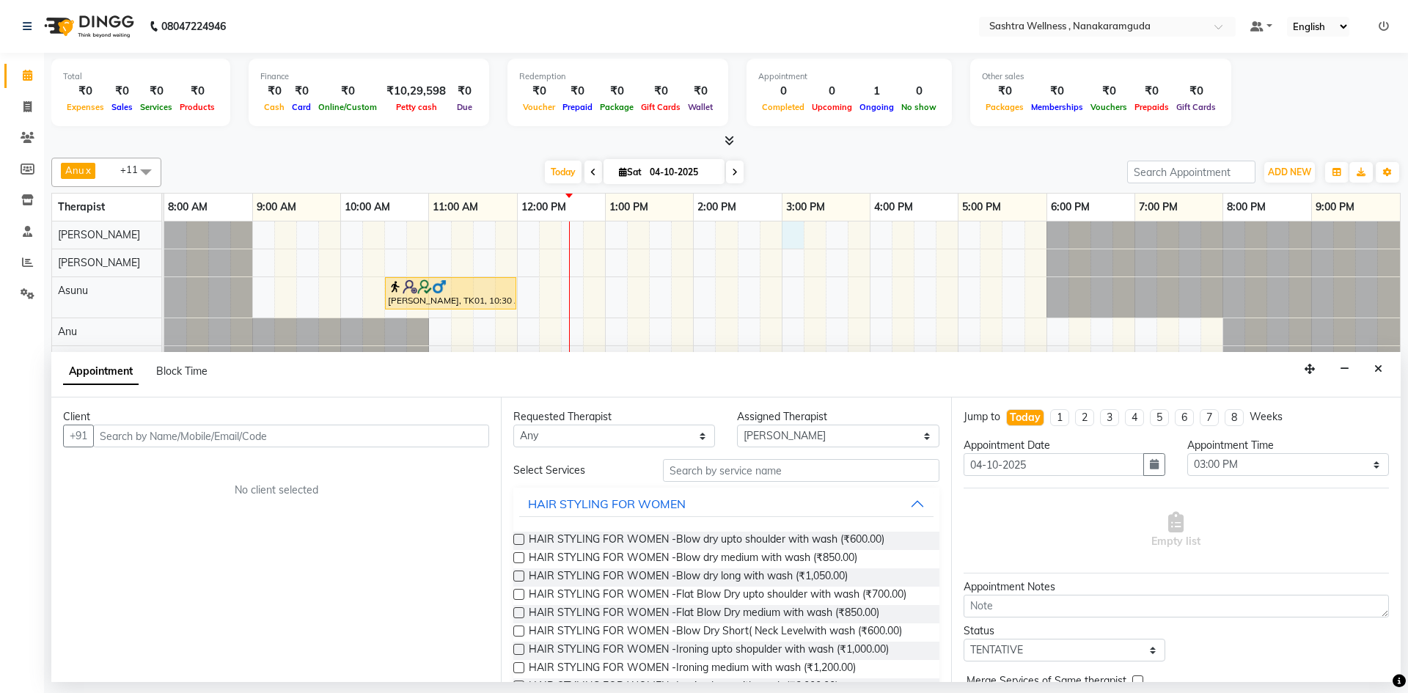
click at [238, 436] on input "text" at bounding box center [291, 436] width 396 height 23
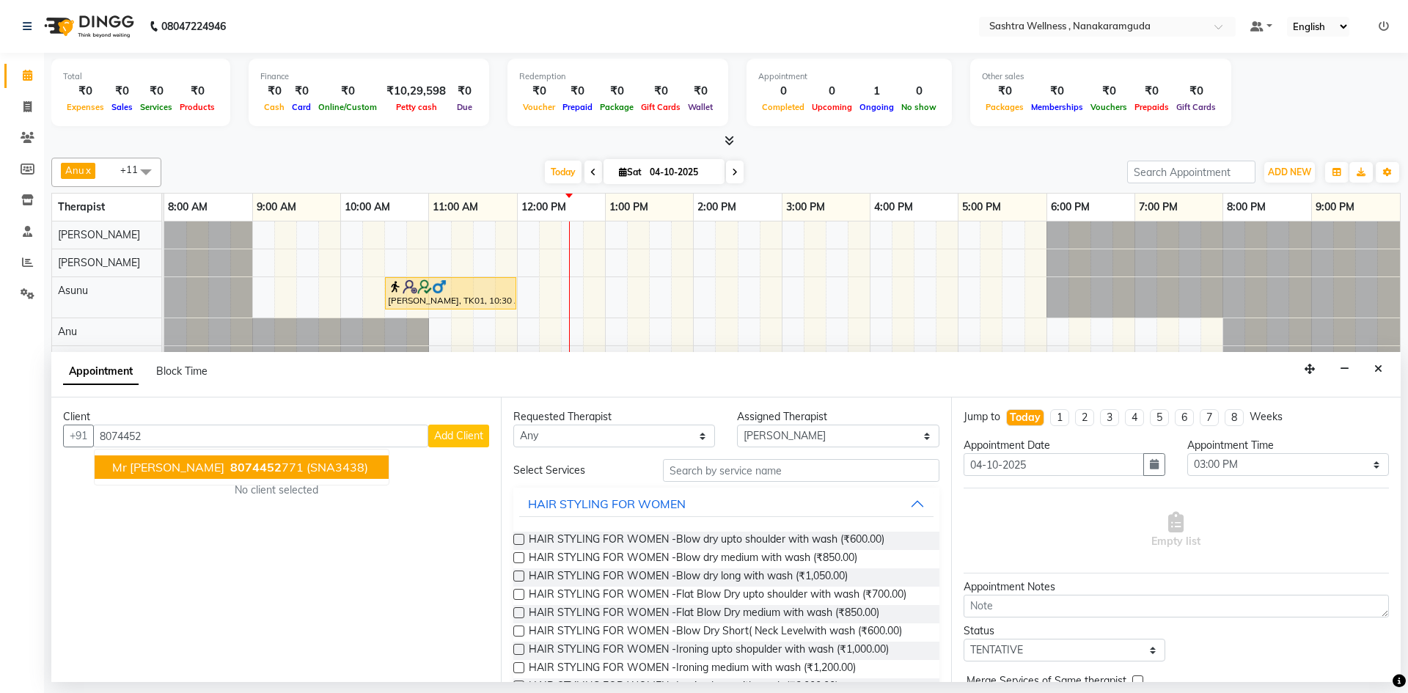
click at [230, 469] on span "8074452" at bounding box center [255, 467] width 51 height 15
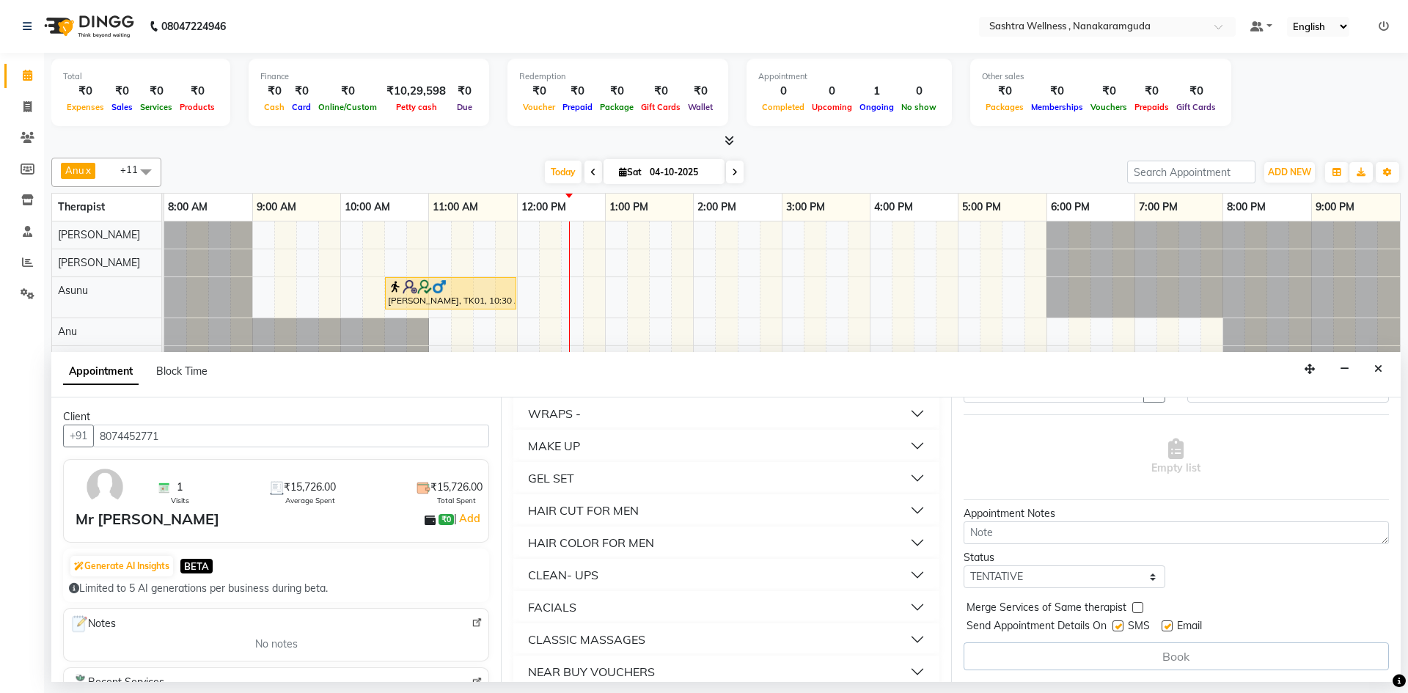
scroll to position [869, 0]
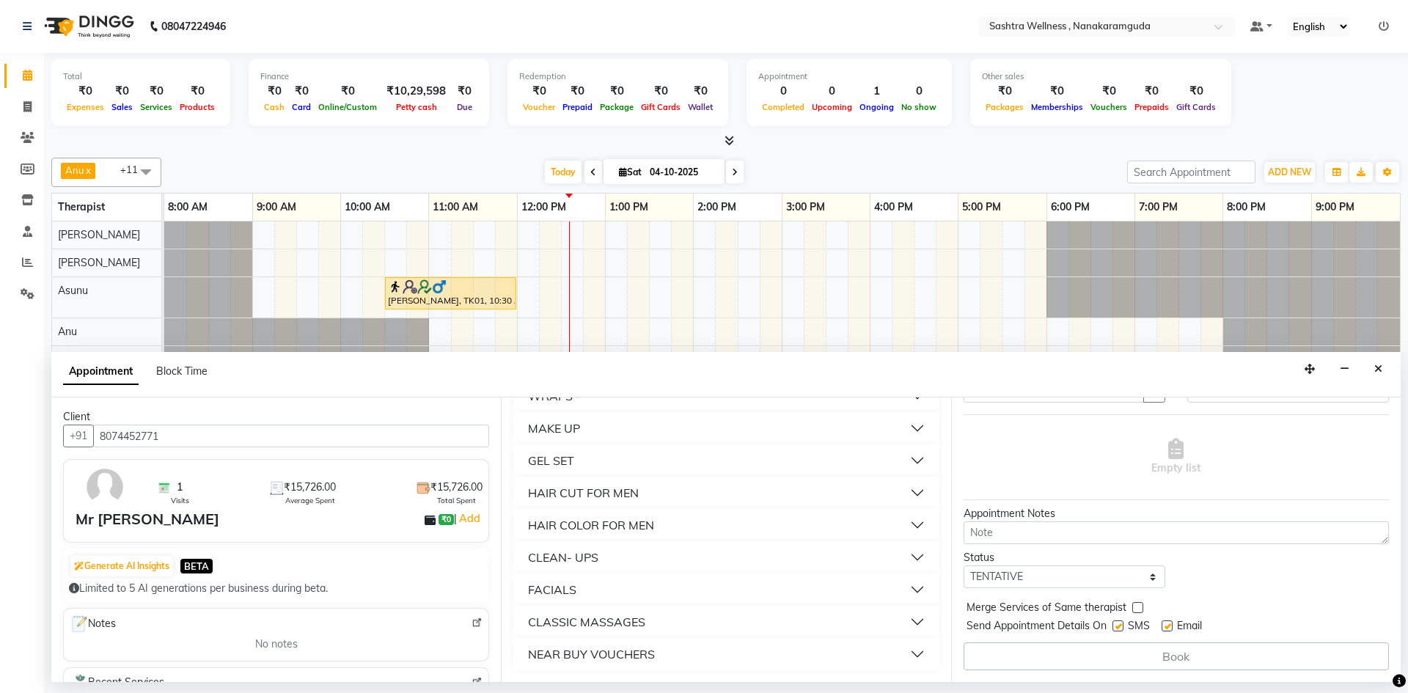
type input "8074452771"
click at [641, 620] on div "CLASSIC MASSAGES" at bounding box center [586, 622] width 117 height 18
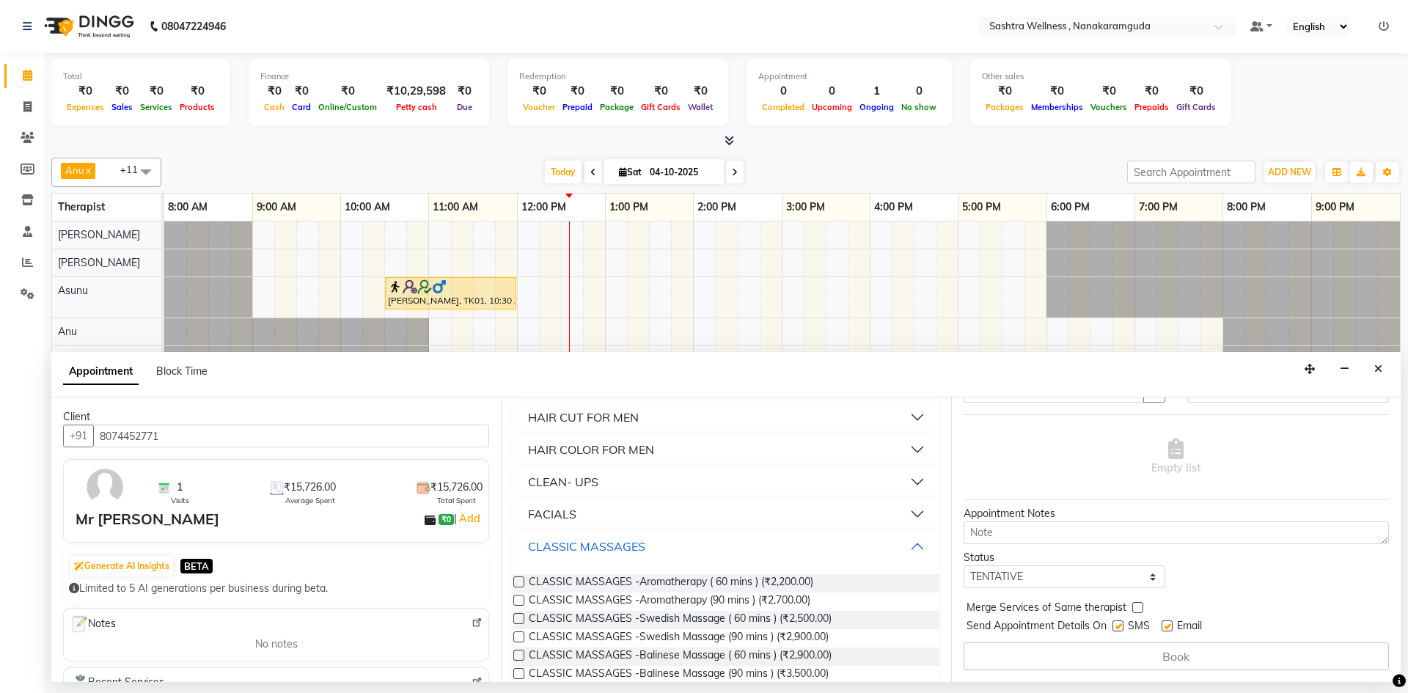
scroll to position [1016, 0]
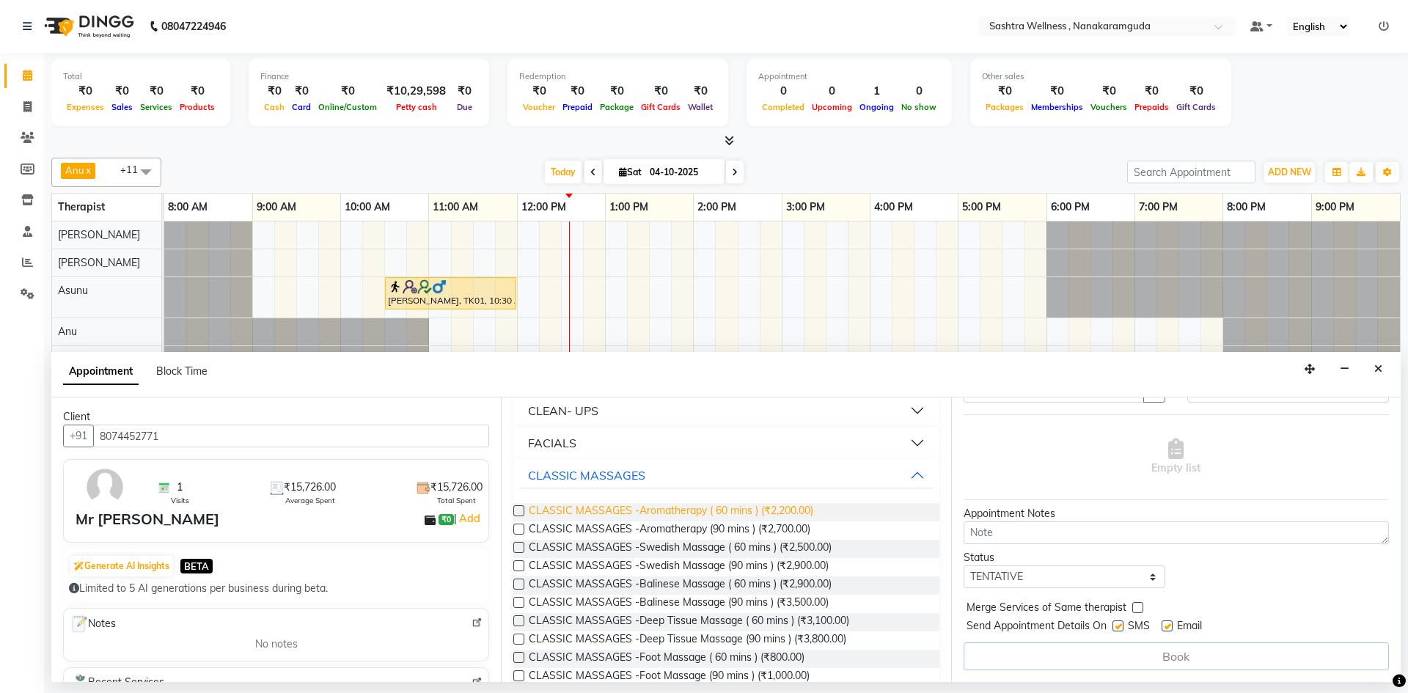
click at [798, 506] on span "CLASSIC MASSAGES -Aromatherapy ( 60 mins ) (₹2,200.00)" at bounding box center [671, 512] width 285 height 18
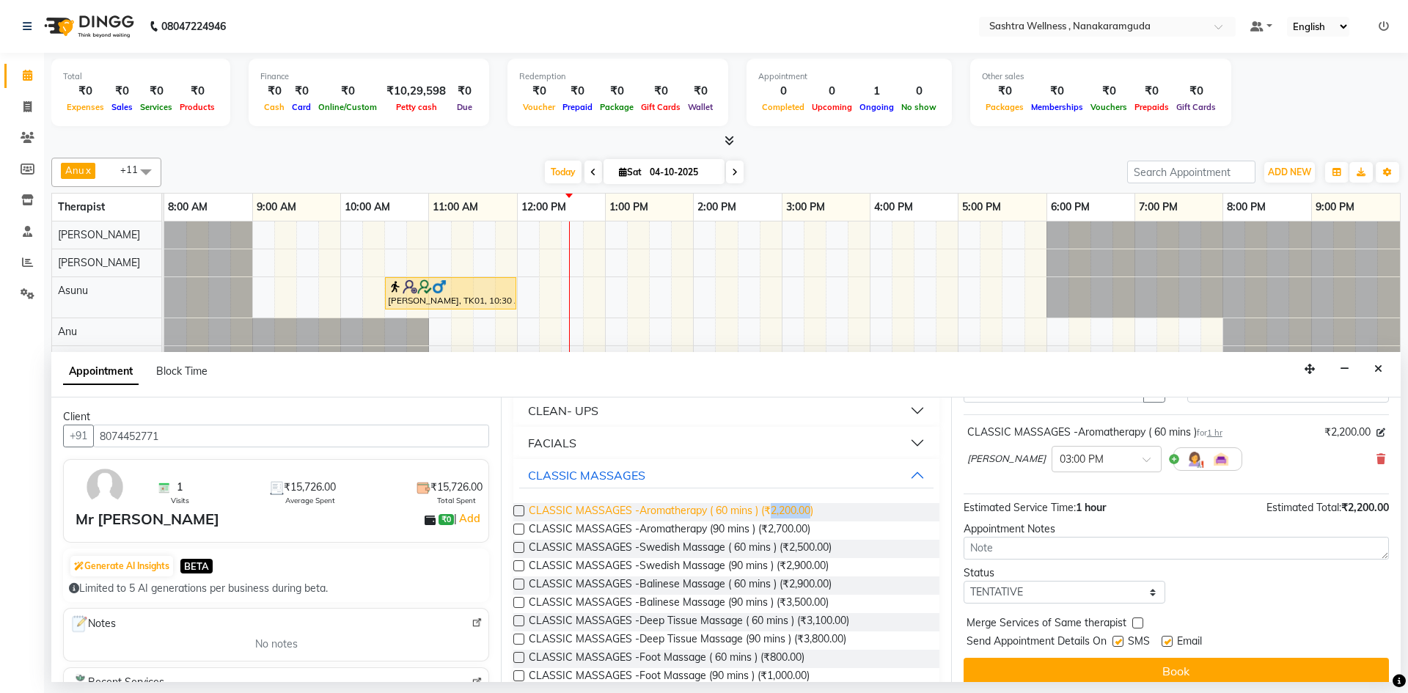
click at [798, 506] on span "CLASSIC MASSAGES -Aromatherapy ( 60 mins ) (₹2,200.00)" at bounding box center [671, 512] width 285 height 18
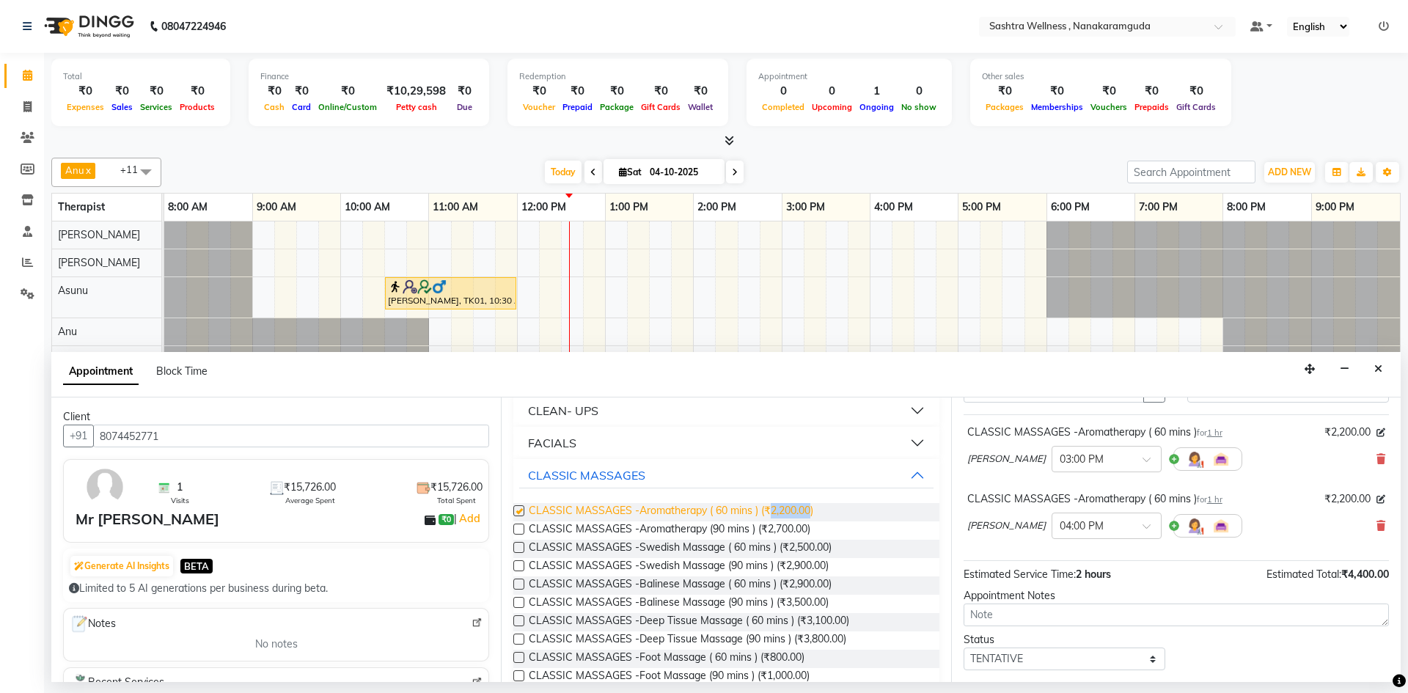
checkbox input "false"
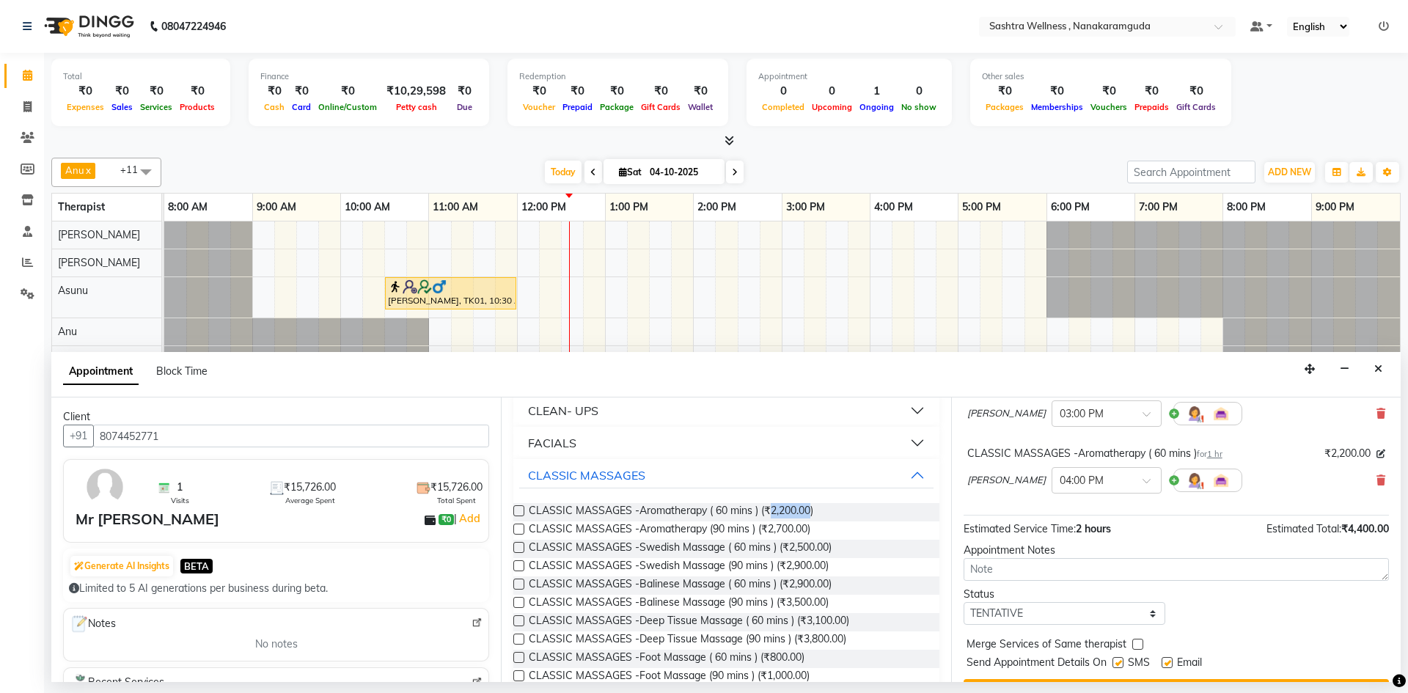
scroll to position [154, 0]
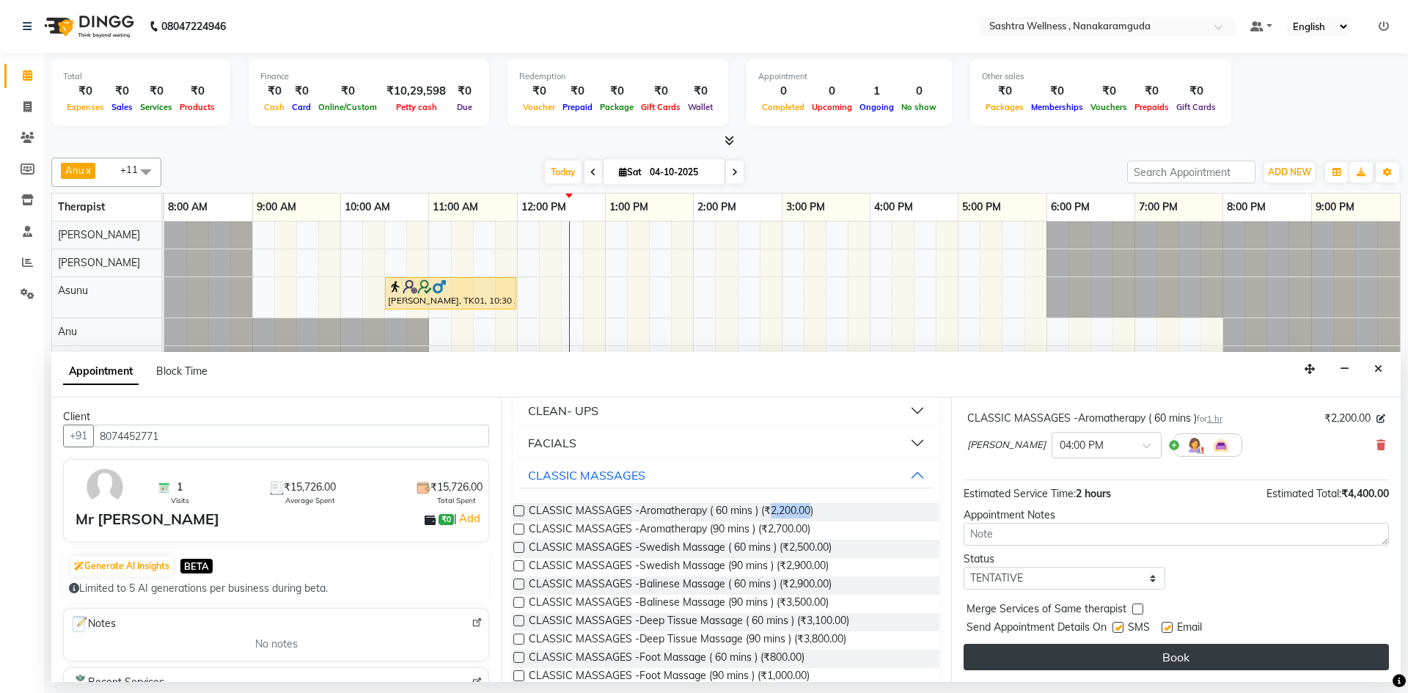
click at [1183, 662] on button "Book" at bounding box center [1176, 657] width 425 height 26
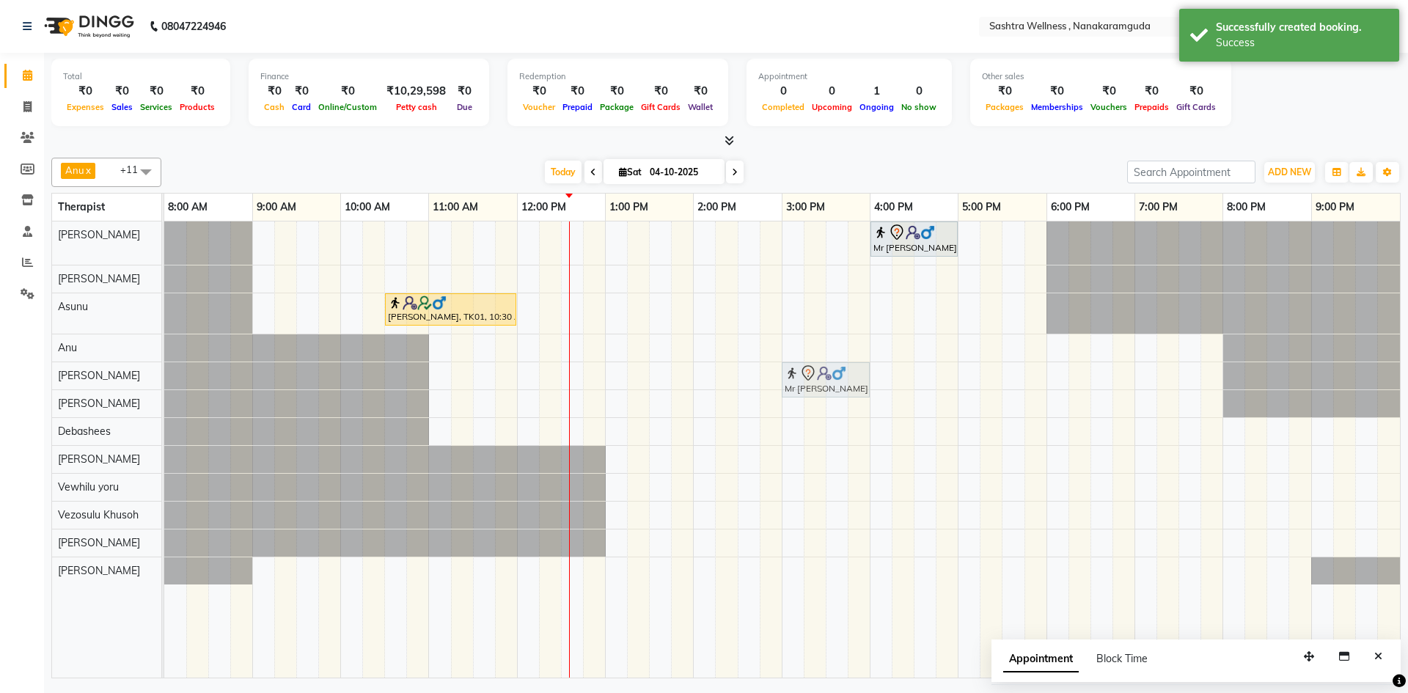
drag, startPoint x: 823, startPoint y: 255, endPoint x: 814, endPoint y: 381, distance: 126.5
click at [815, 389] on tbody "Mr Suresh, TK02, 03:00 PM-04:00 PM, CLASSIC MASSAGES -Aromatherapy ( 60 mins ) …" at bounding box center [782, 403] width 1236 height 363
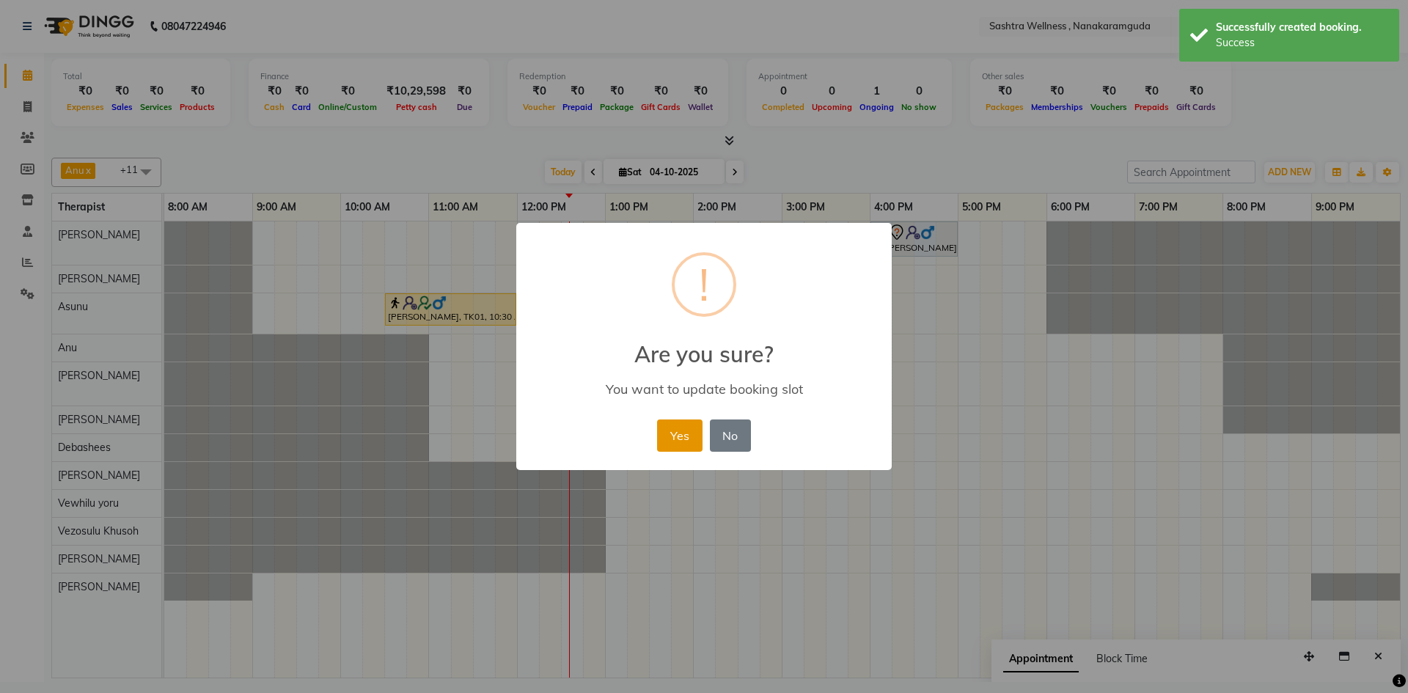
click at [668, 429] on button "Yes" at bounding box center [679, 436] width 45 height 32
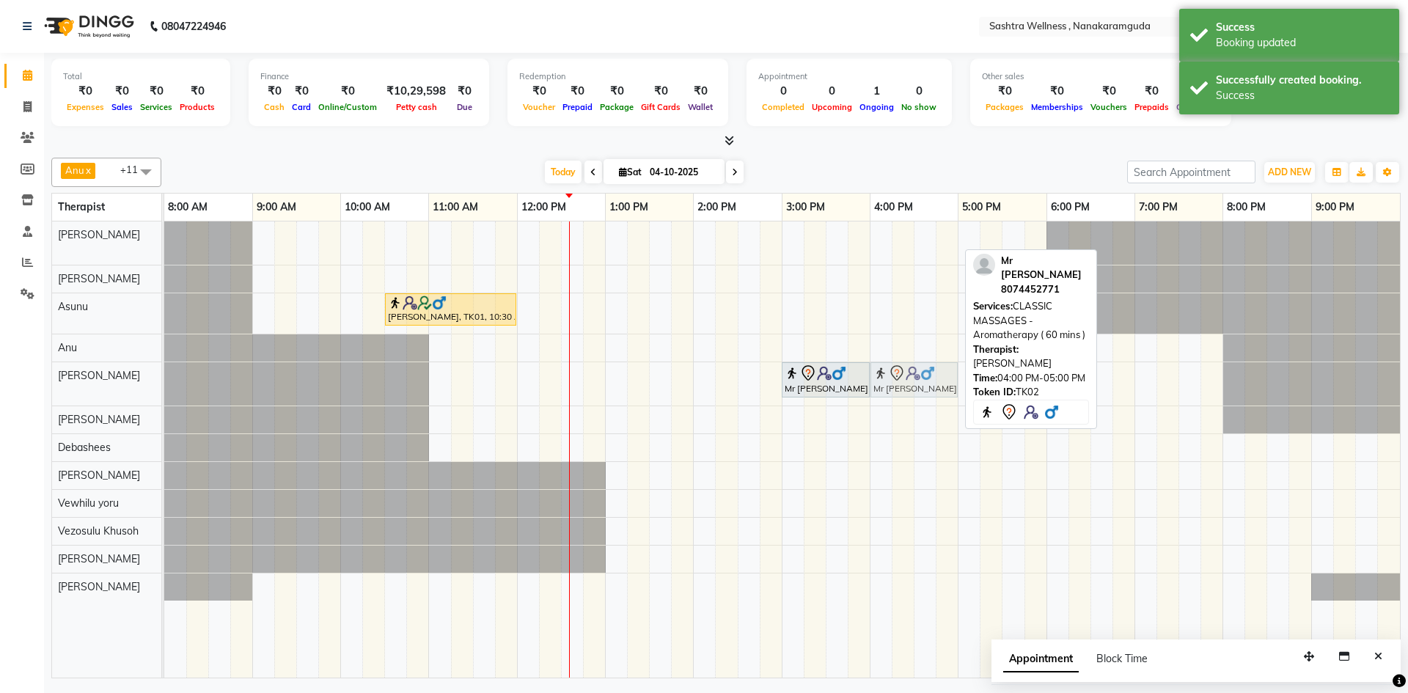
drag, startPoint x: 900, startPoint y: 233, endPoint x: 904, endPoint y: 390, distance: 156.3
click at [904, 390] on tbody "Mr Suresh, TK02, 04:00 PM-05:00 PM, CLASSIC MASSAGES -Aromatherapy ( 60 mins ) …" at bounding box center [782, 411] width 1236 height 379
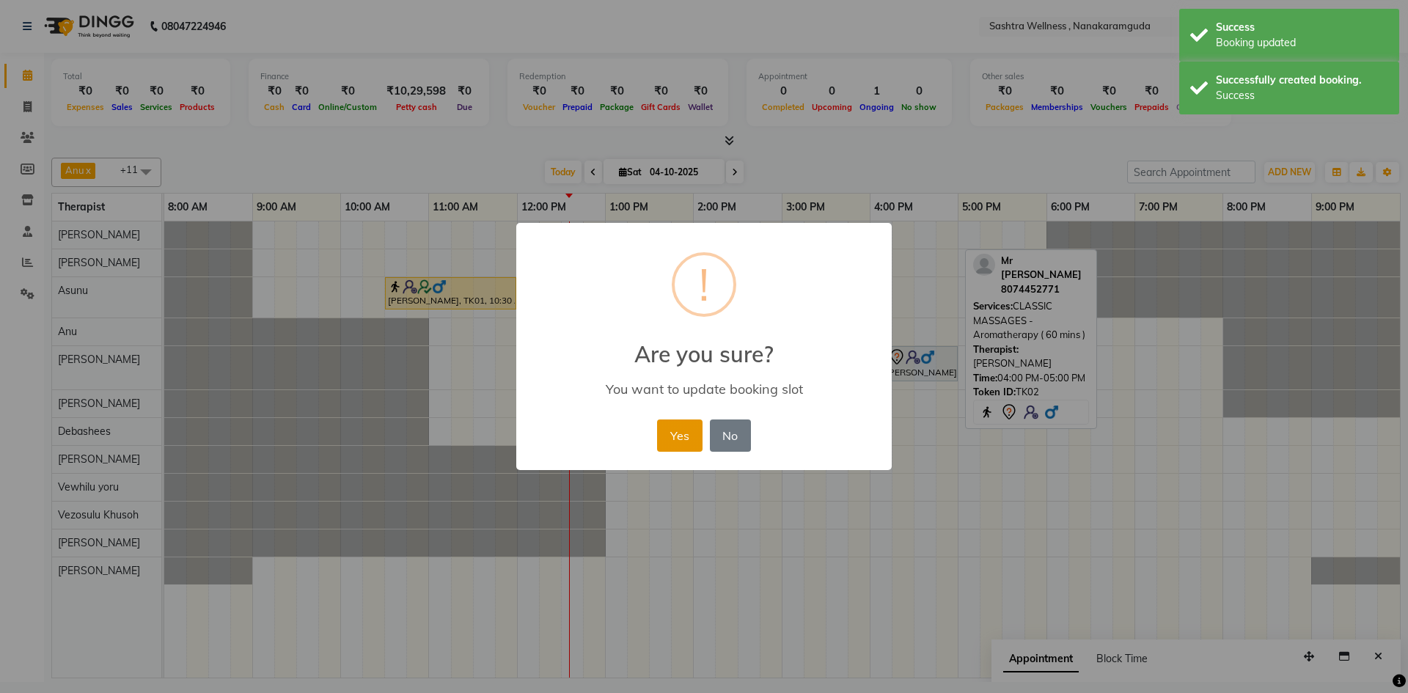
click at [667, 434] on button "Yes" at bounding box center [679, 436] width 45 height 32
